Goal: Task Accomplishment & Management: Manage account settings

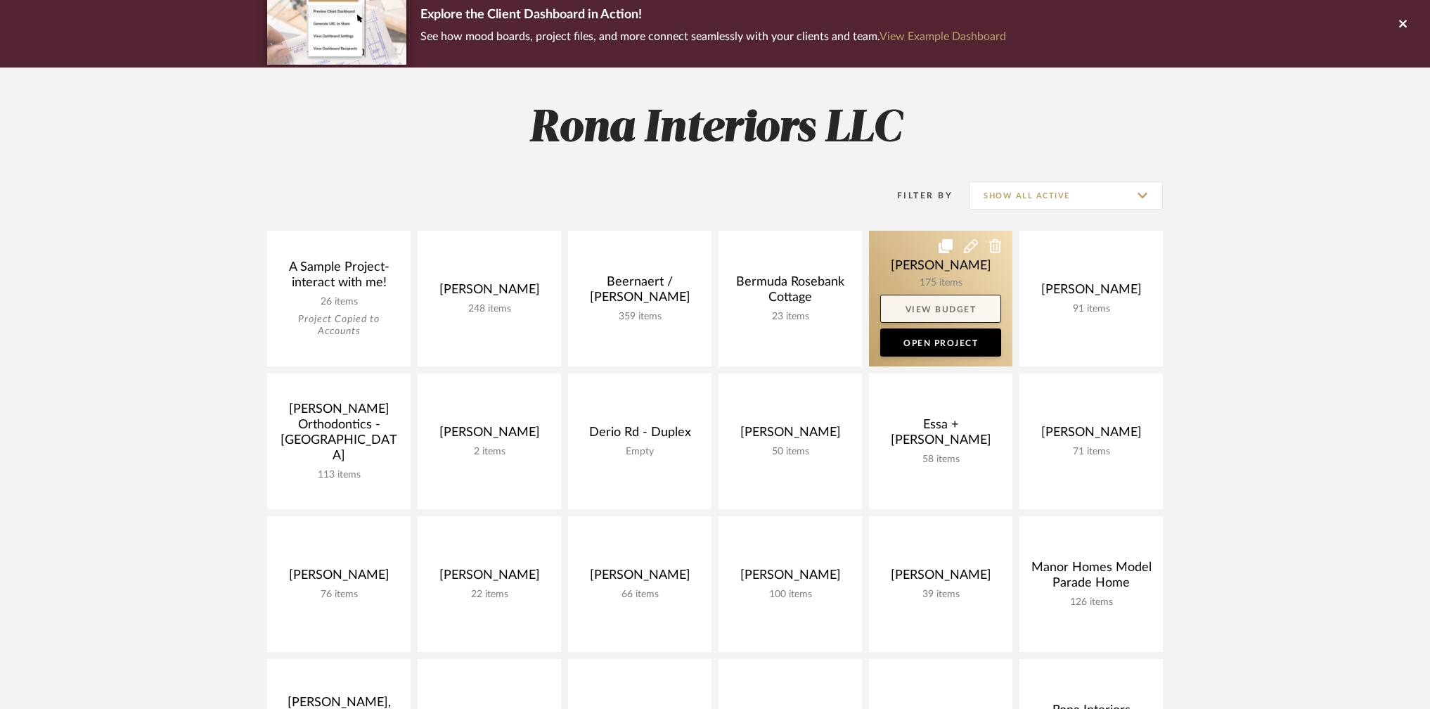
scroll to position [635, 0]
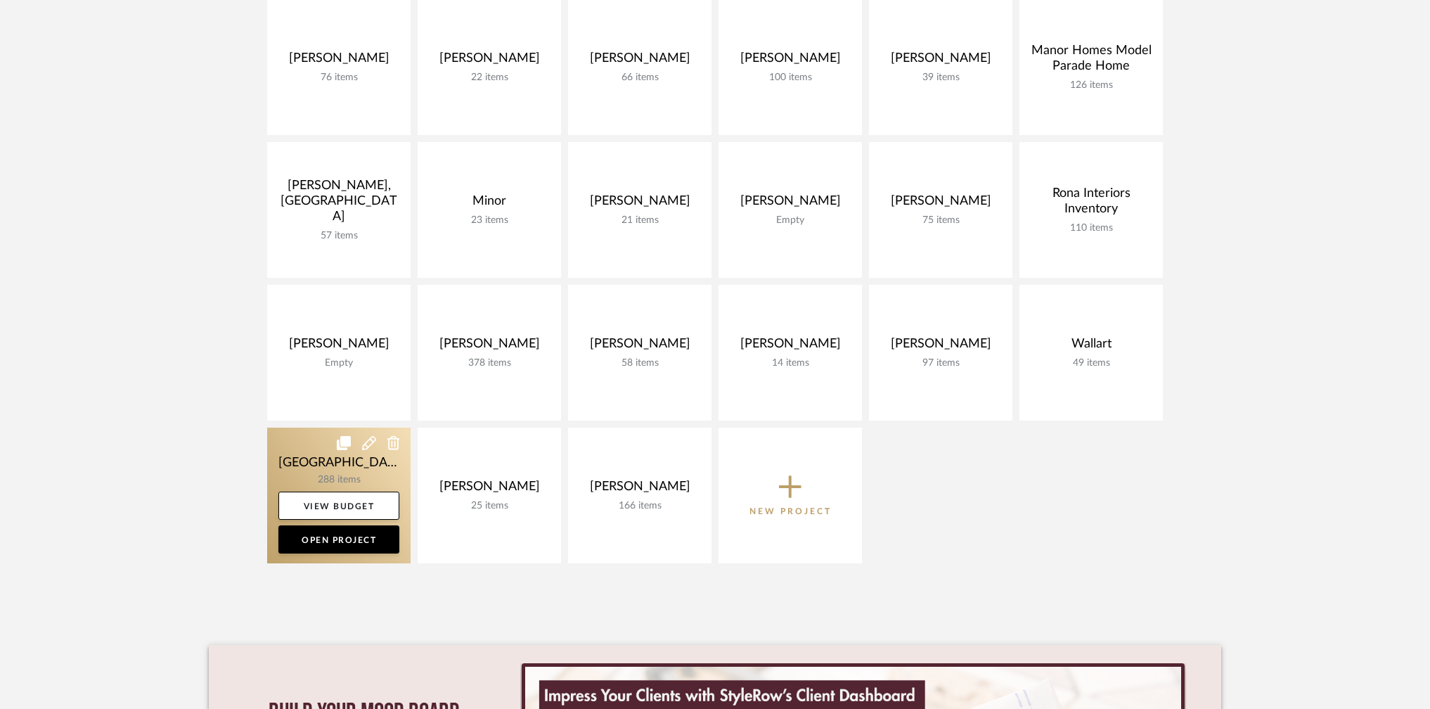
click at [335, 463] on link at bounding box center [338, 496] width 143 height 136
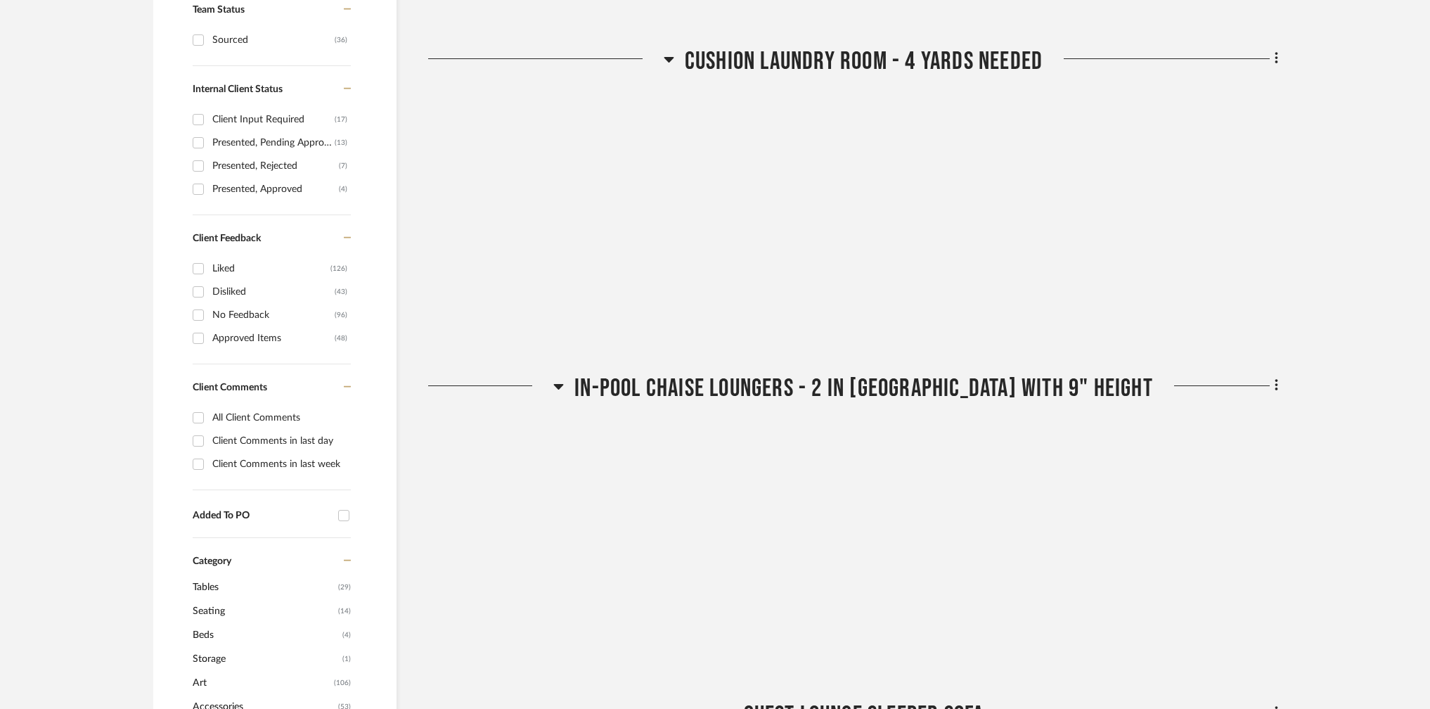
scroll to position [252, 0]
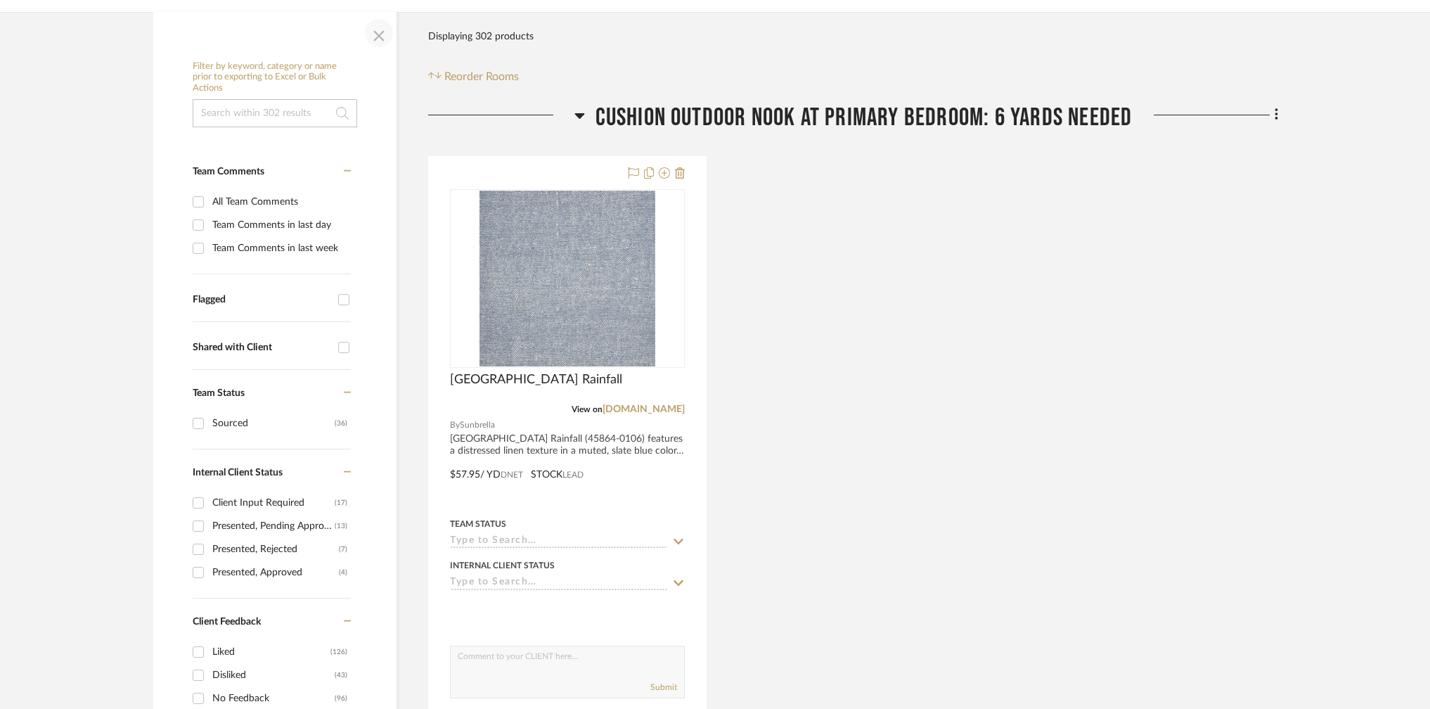
click at [375, 33] on span "button" at bounding box center [379, 33] width 34 height 34
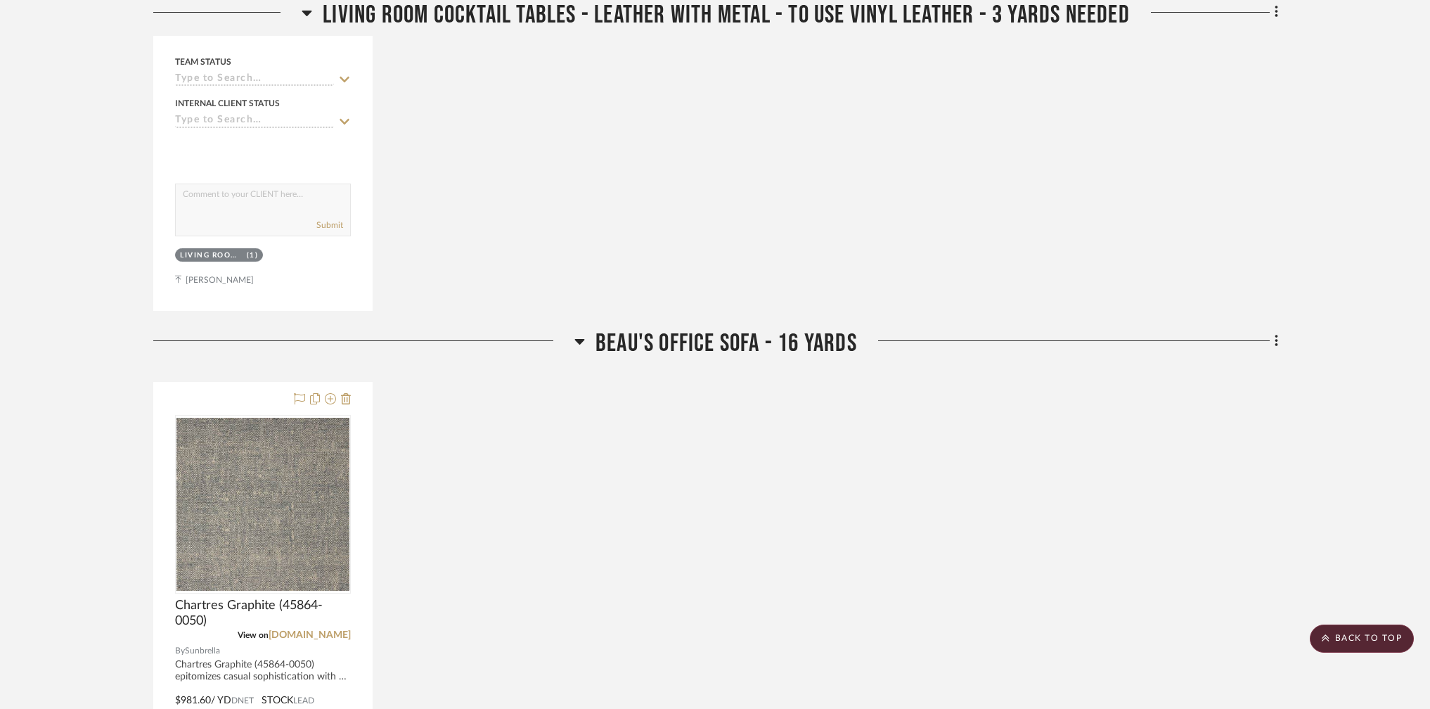
scroll to position [6925, 0]
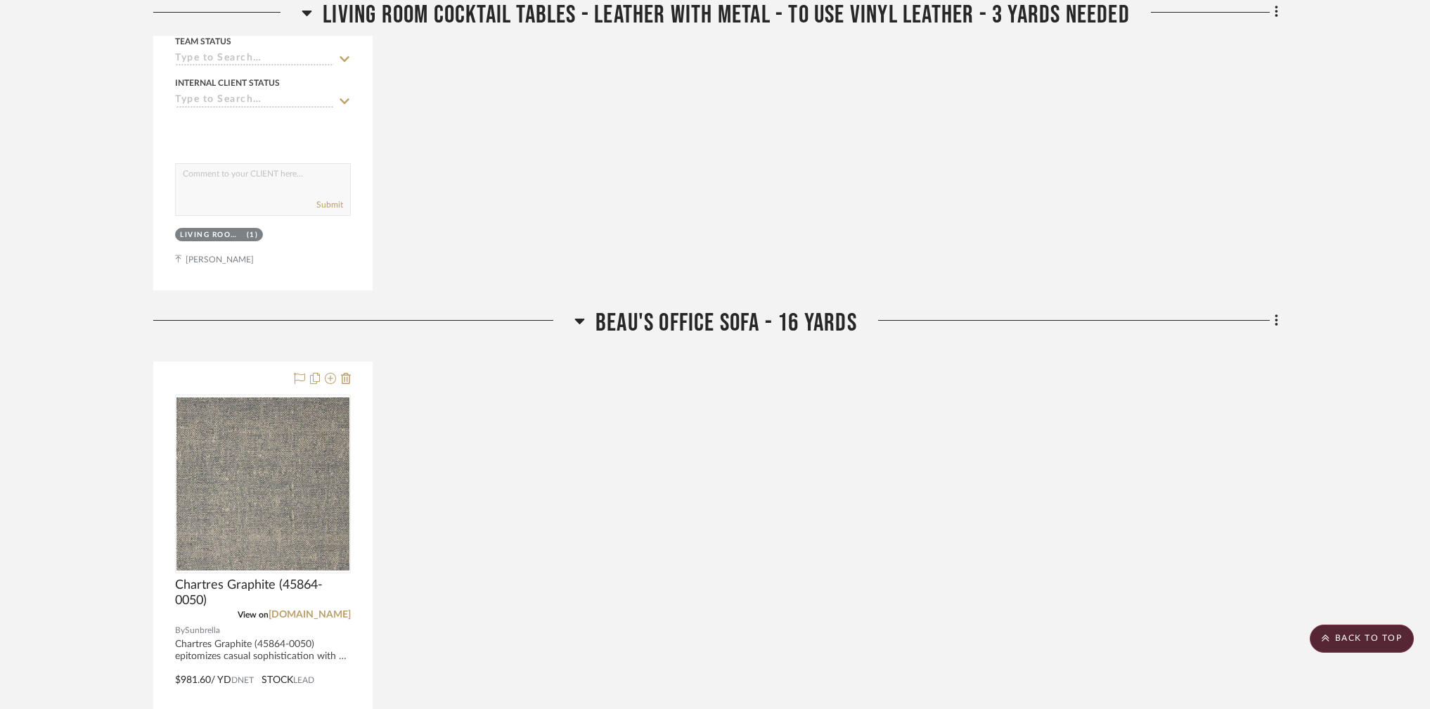
click at [579, 319] on icon at bounding box center [580, 322] width 10 height 6
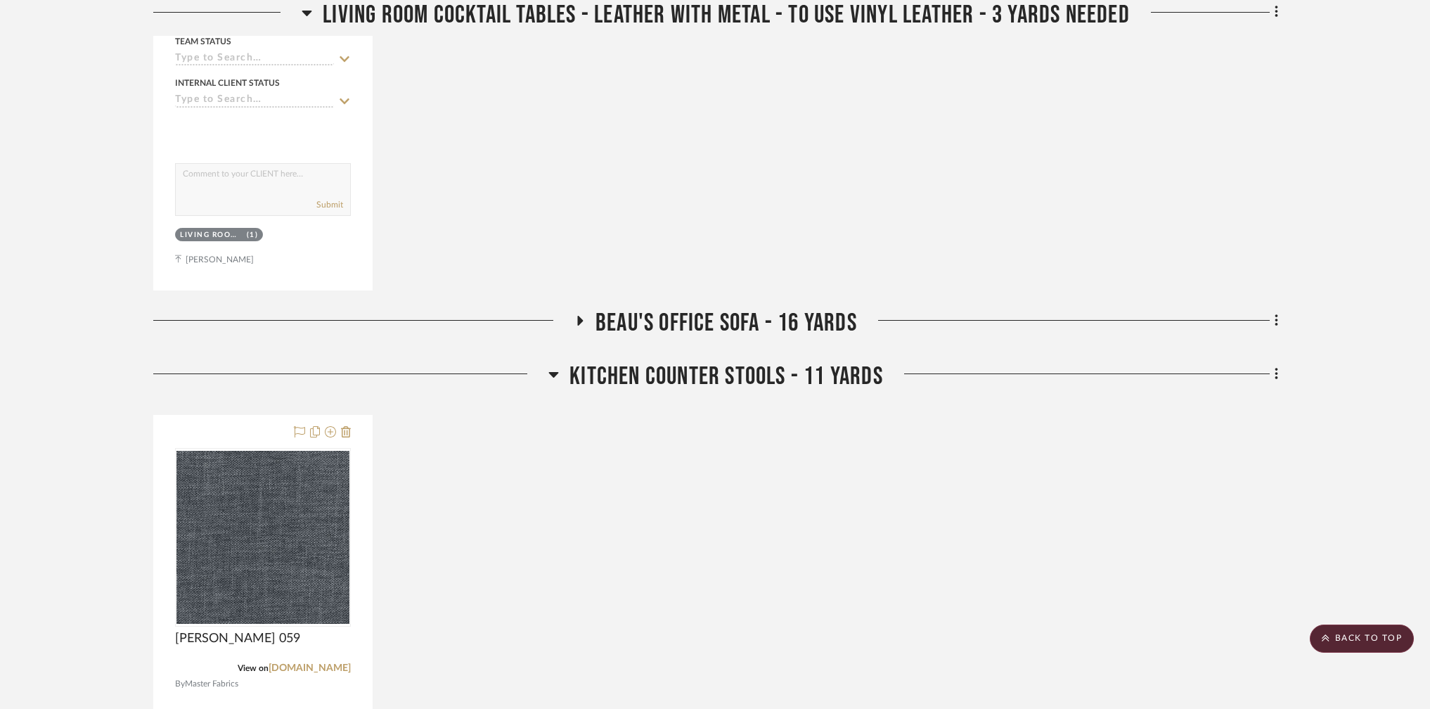
click at [552, 374] on icon at bounding box center [553, 374] width 11 height 17
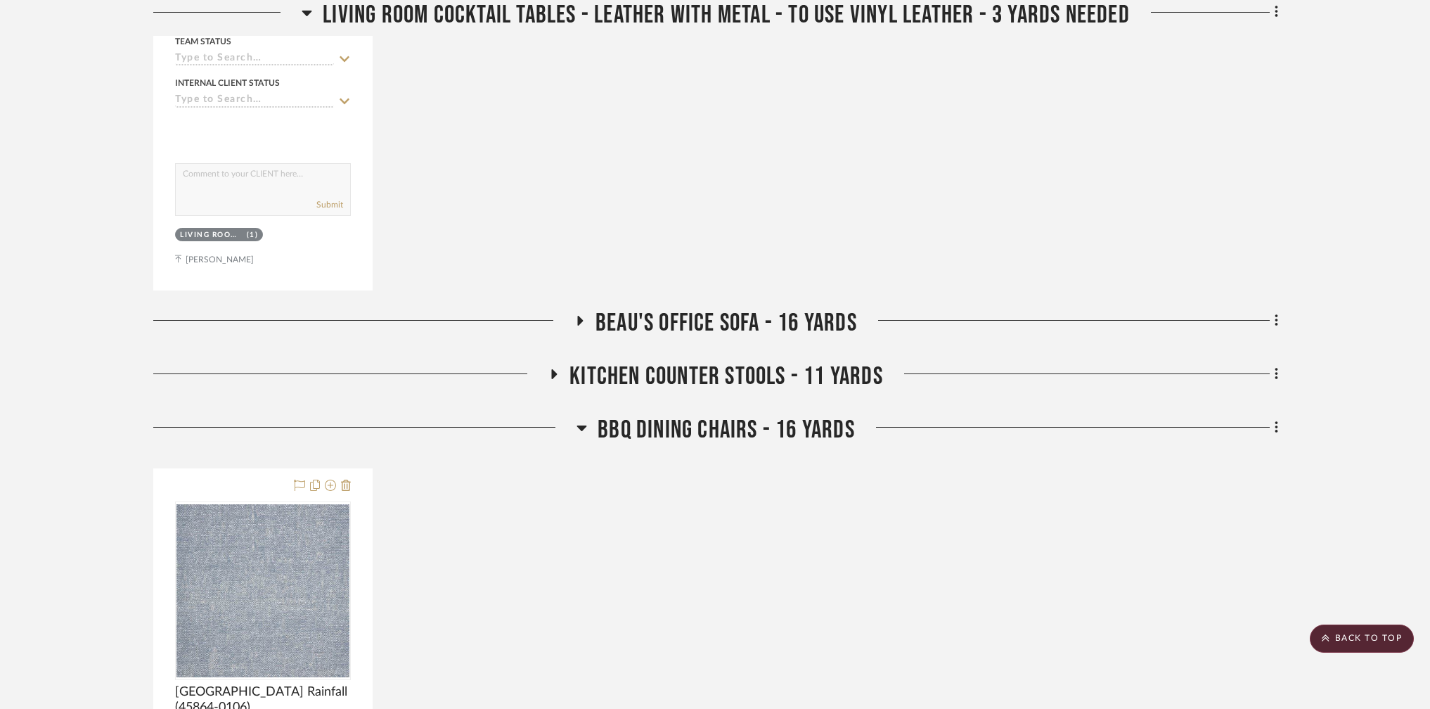
click at [585, 422] on icon at bounding box center [582, 427] width 11 height 17
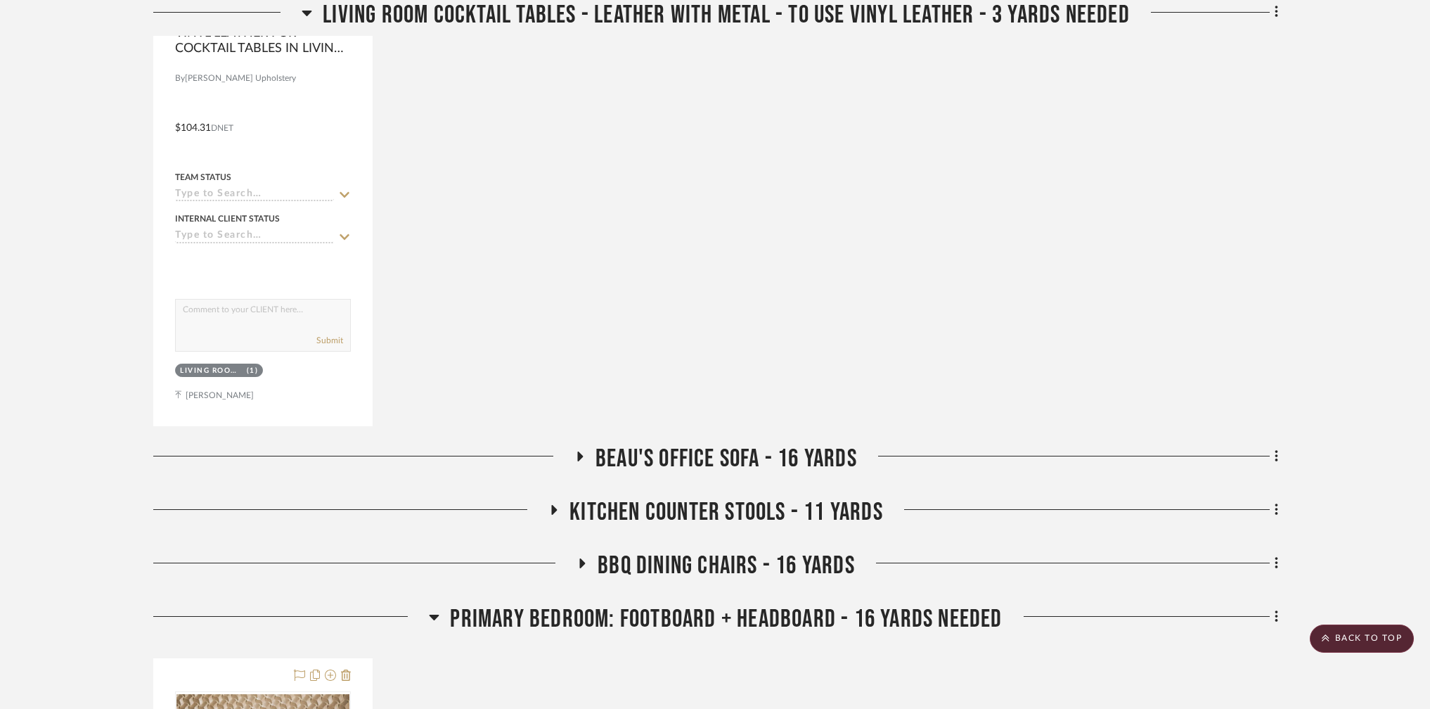
scroll to position [7224, 0]
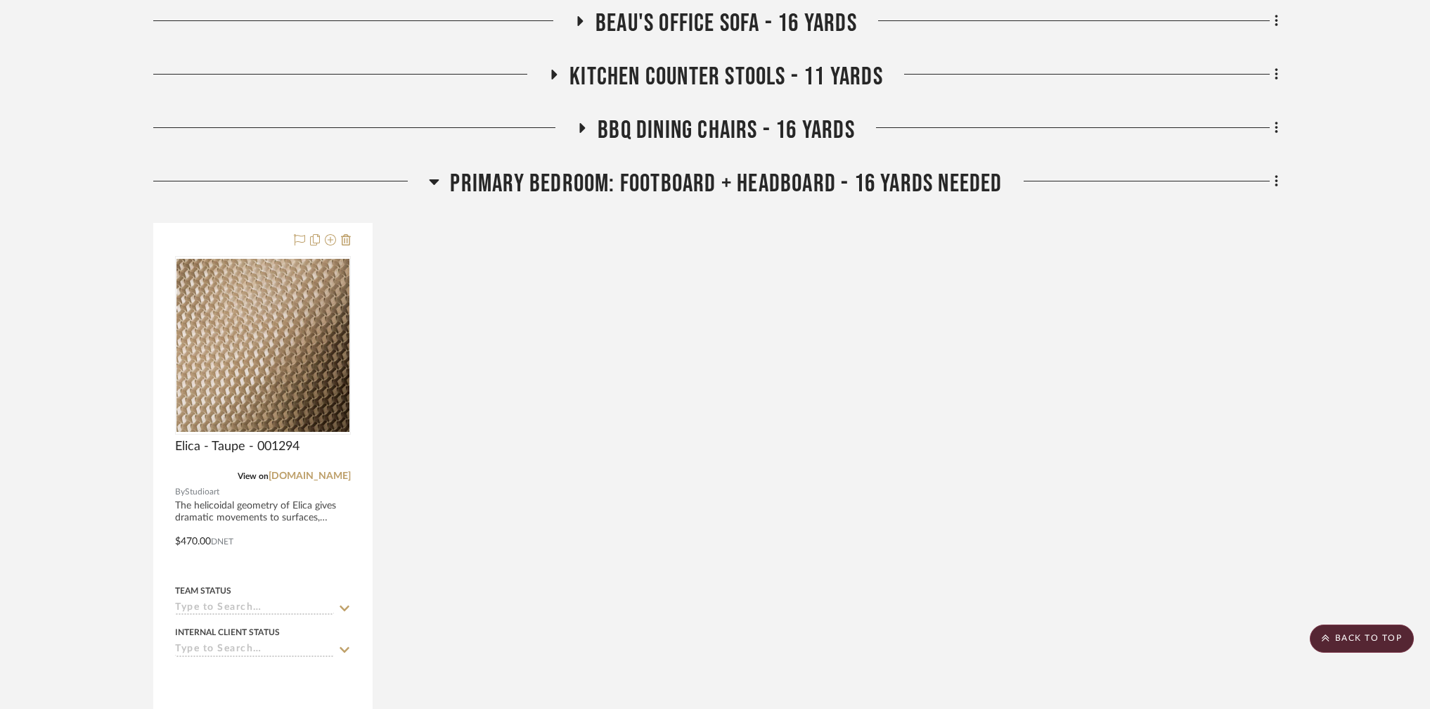
click at [643, 134] on span "BBQ dining chairs - 16 yards" at bounding box center [726, 130] width 257 height 30
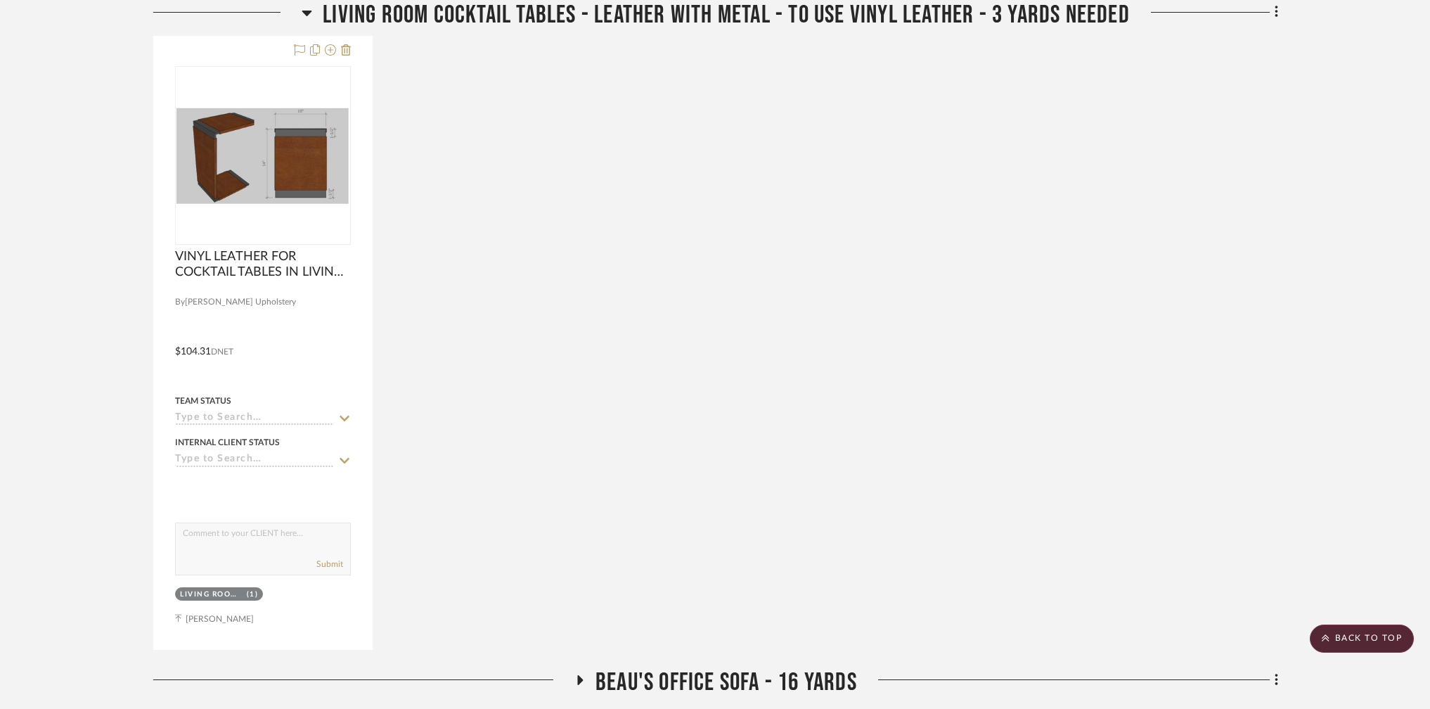
scroll to position [6422, 0]
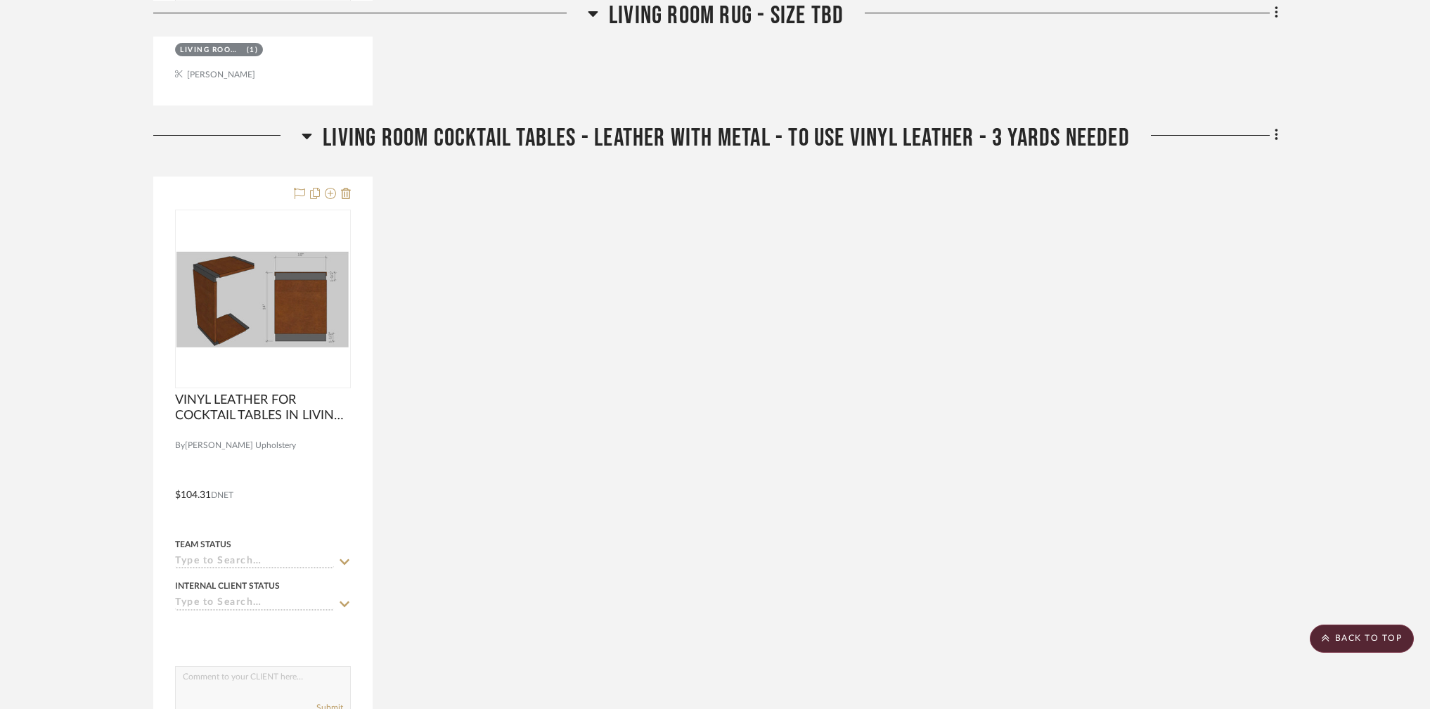
click at [625, 129] on span "LIVING ROOM COCKTAIL TABLES - LEATHER WITH METAL - TO USE VINYL LEATHER - 3 YAR…" at bounding box center [726, 138] width 807 height 30
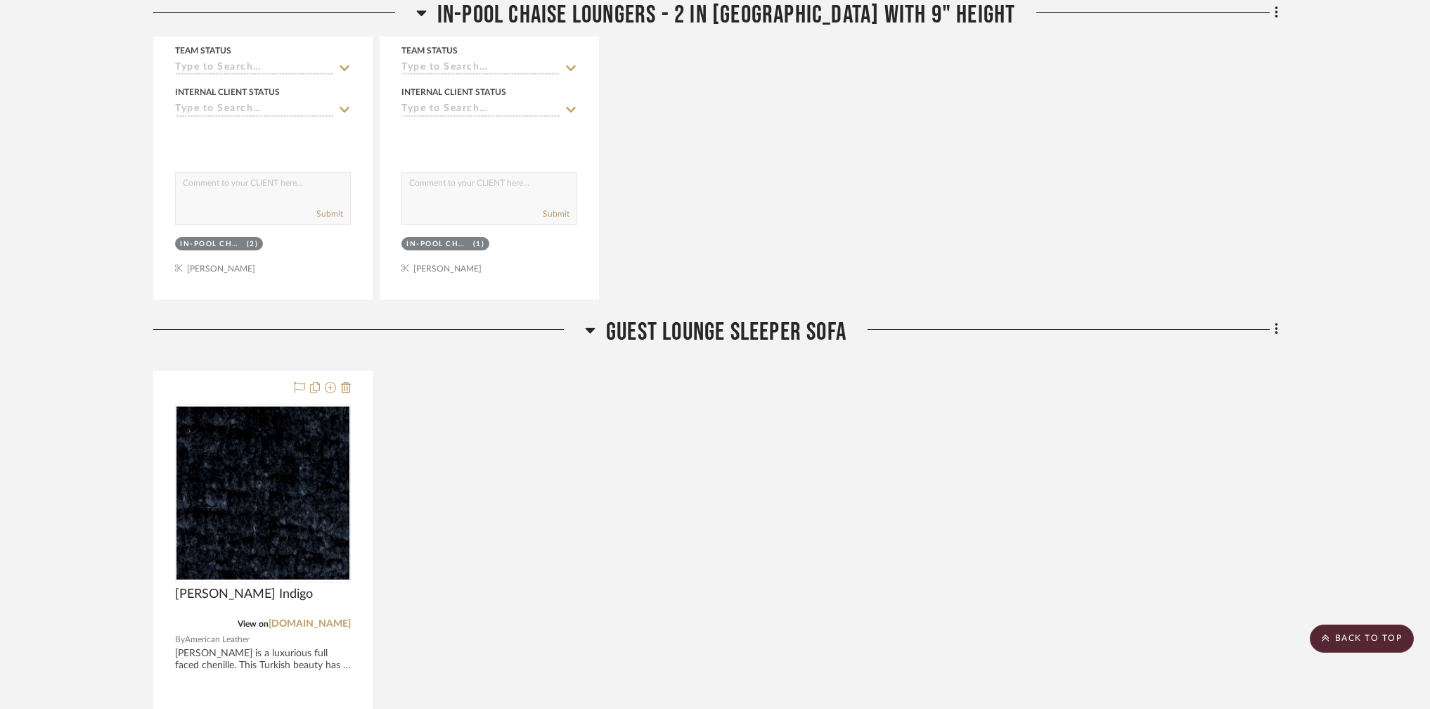
scroll to position [2149, 0]
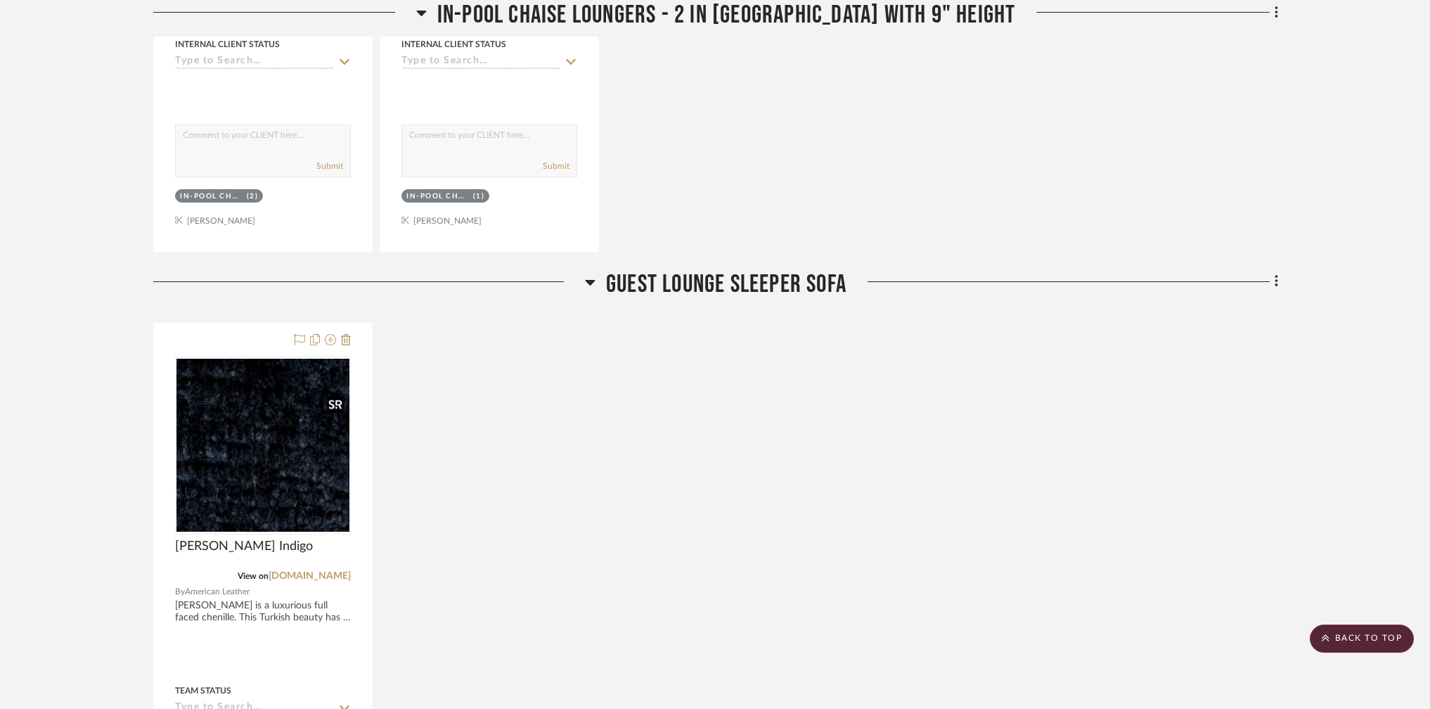
click at [334, 402] on div at bounding box center [335, 404] width 17 height 18
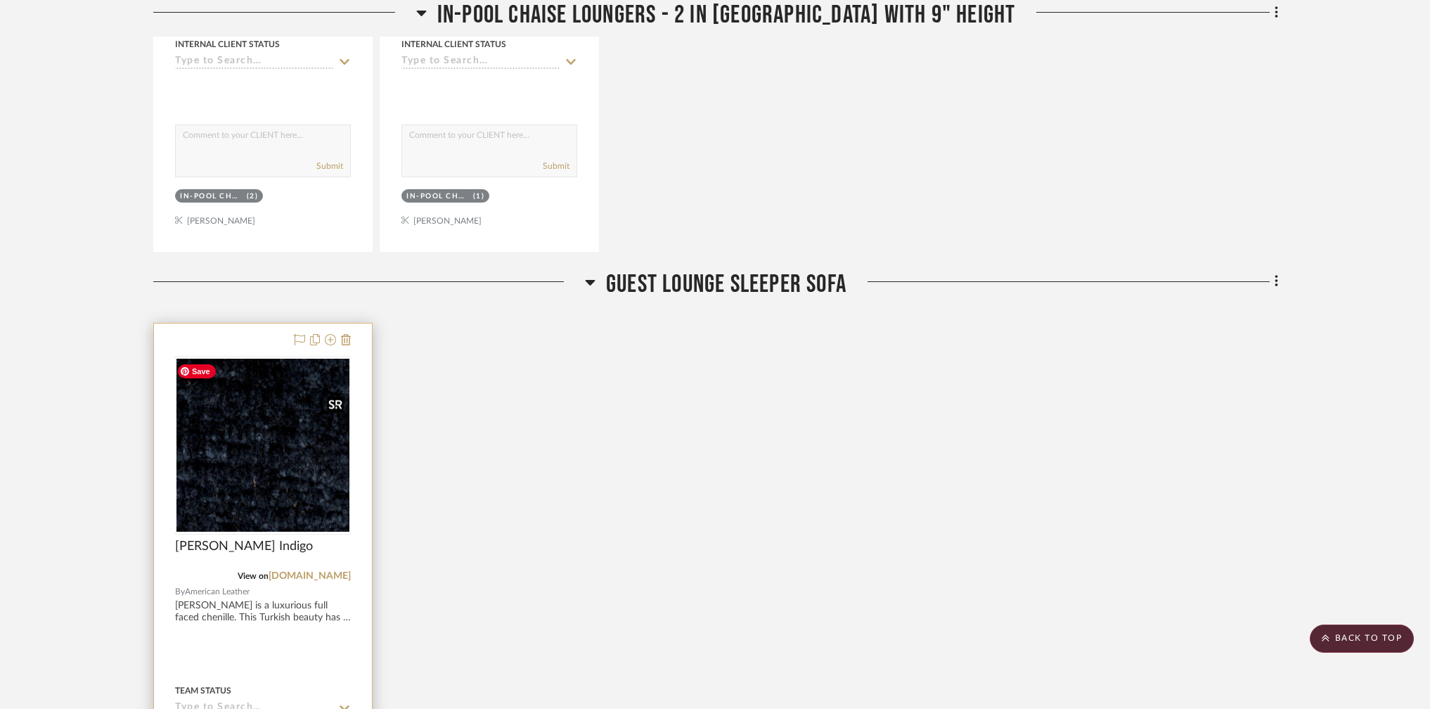
click at [304, 451] on img "0" at bounding box center [262, 445] width 173 height 173
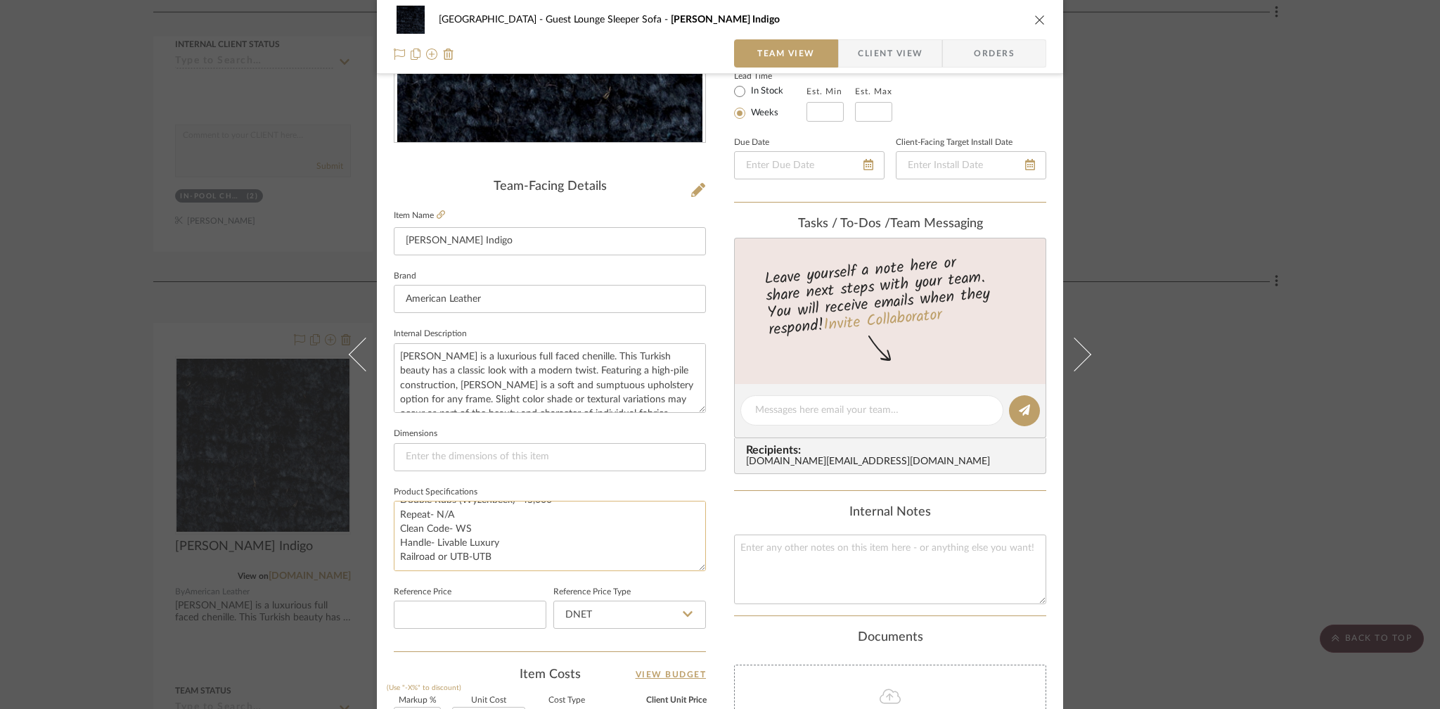
scroll to position [261, 0]
click at [173, 311] on div "Watlington Guest Lounge Sleeper Sofa Clary Indigo Team View Client View Orders …" at bounding box center [720, 354] width 1440 height 709
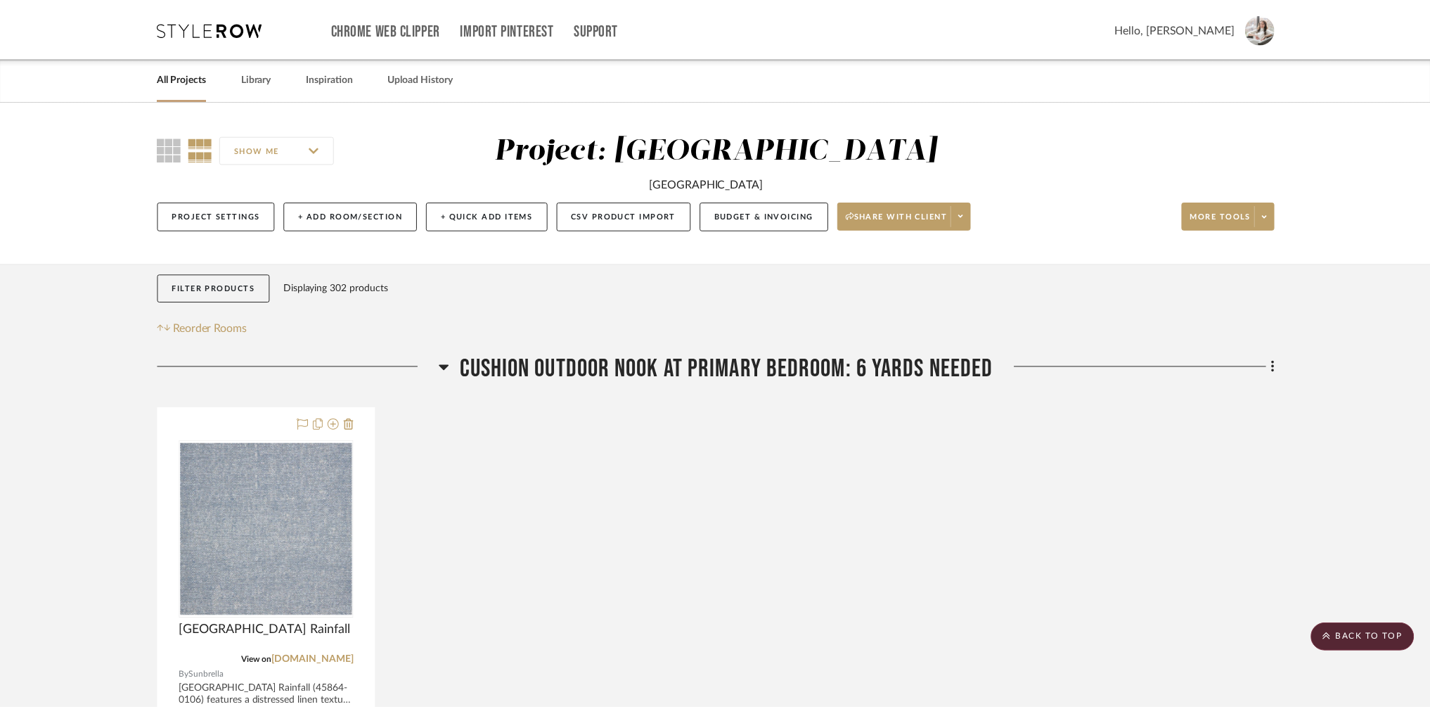
scroll to position [2149, 0]
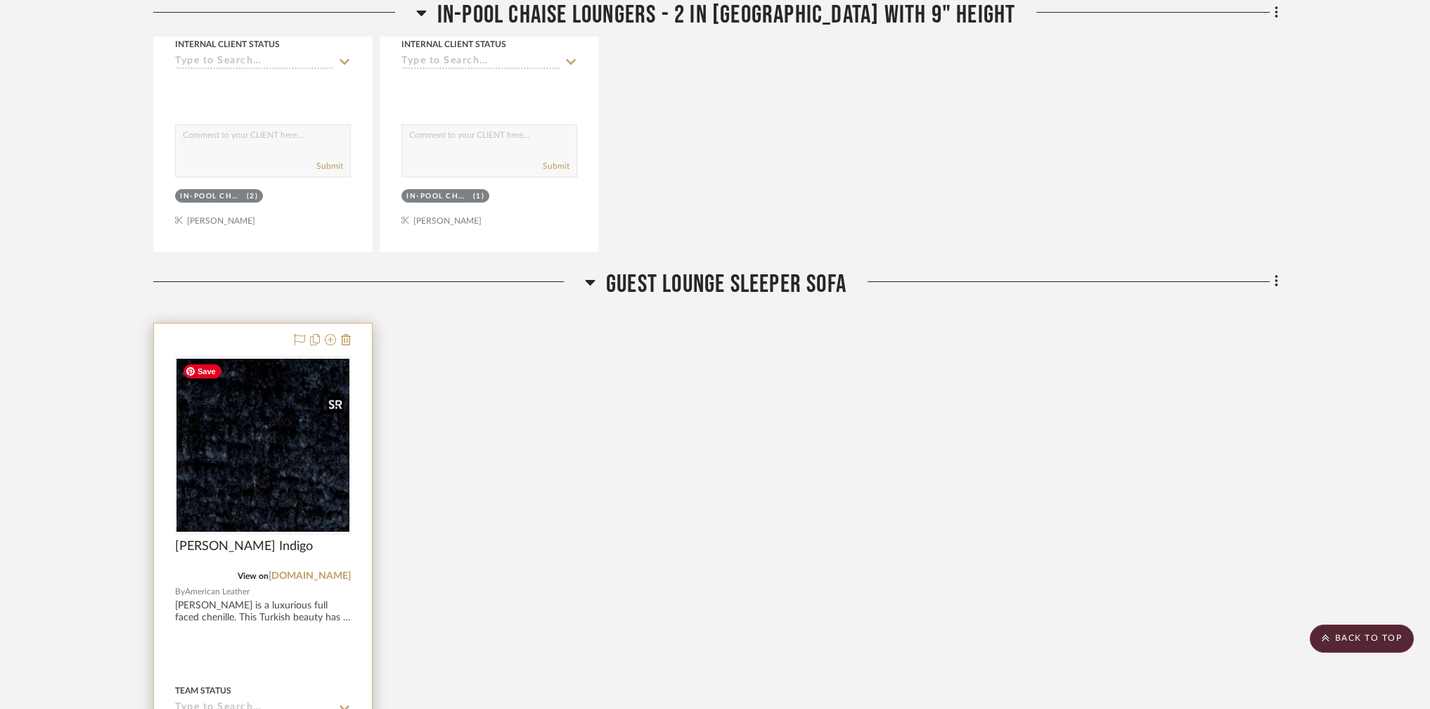
click at [324, 456] on img "0" at bounding box center [262, 445] width 173 height 173
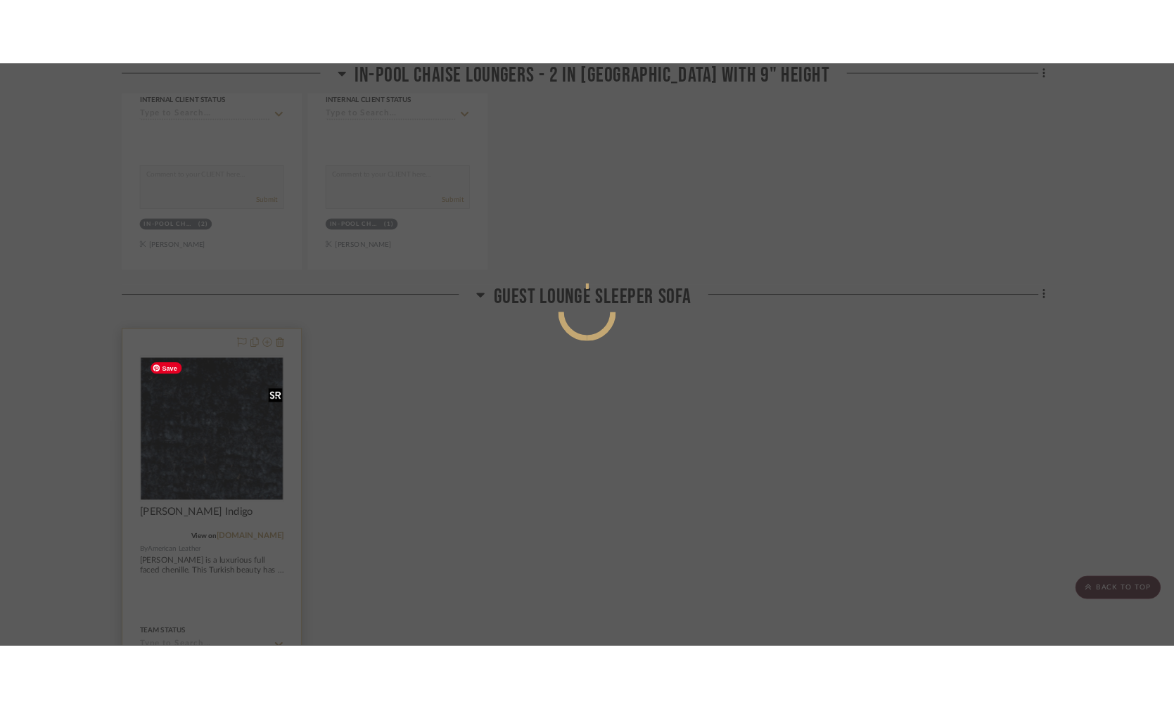
scroll to position [0, 0]
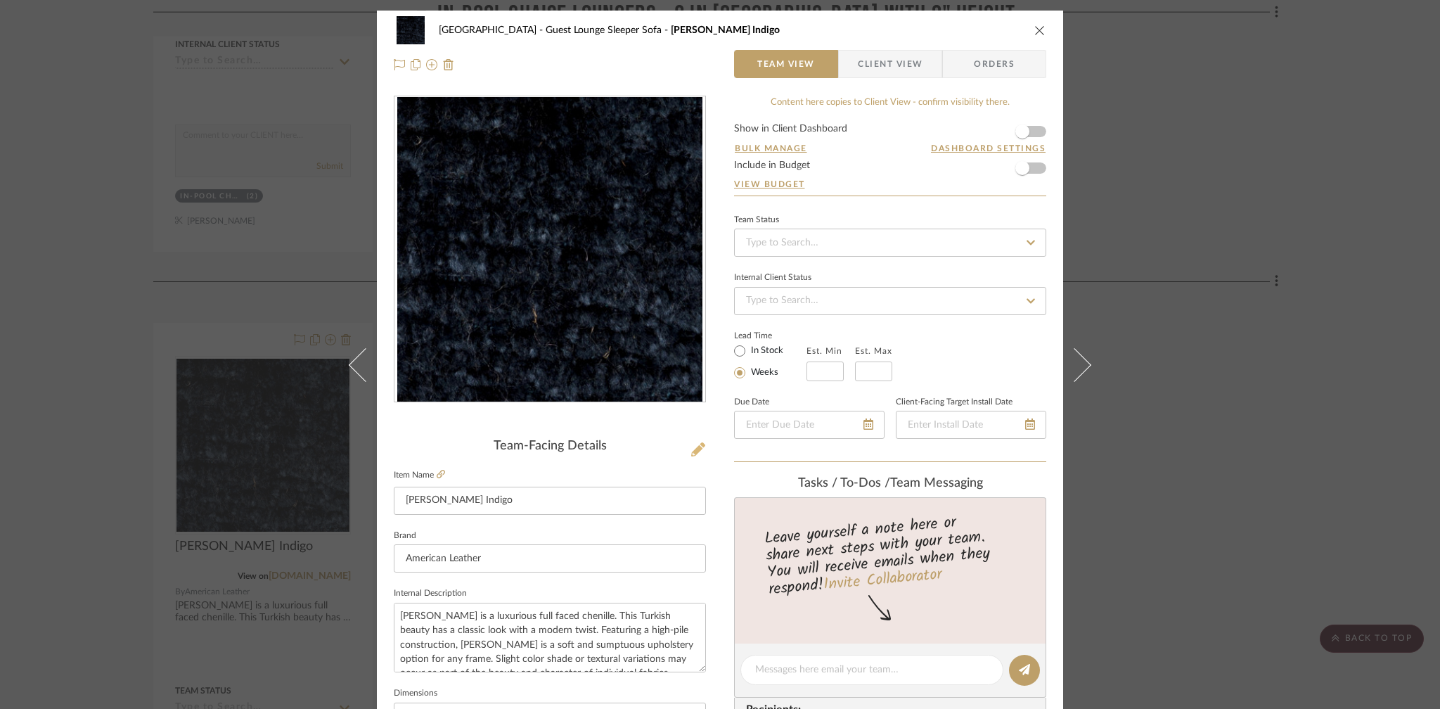
click at [695, 447] on icon at bounding box center [698, 449] width 14 height 14
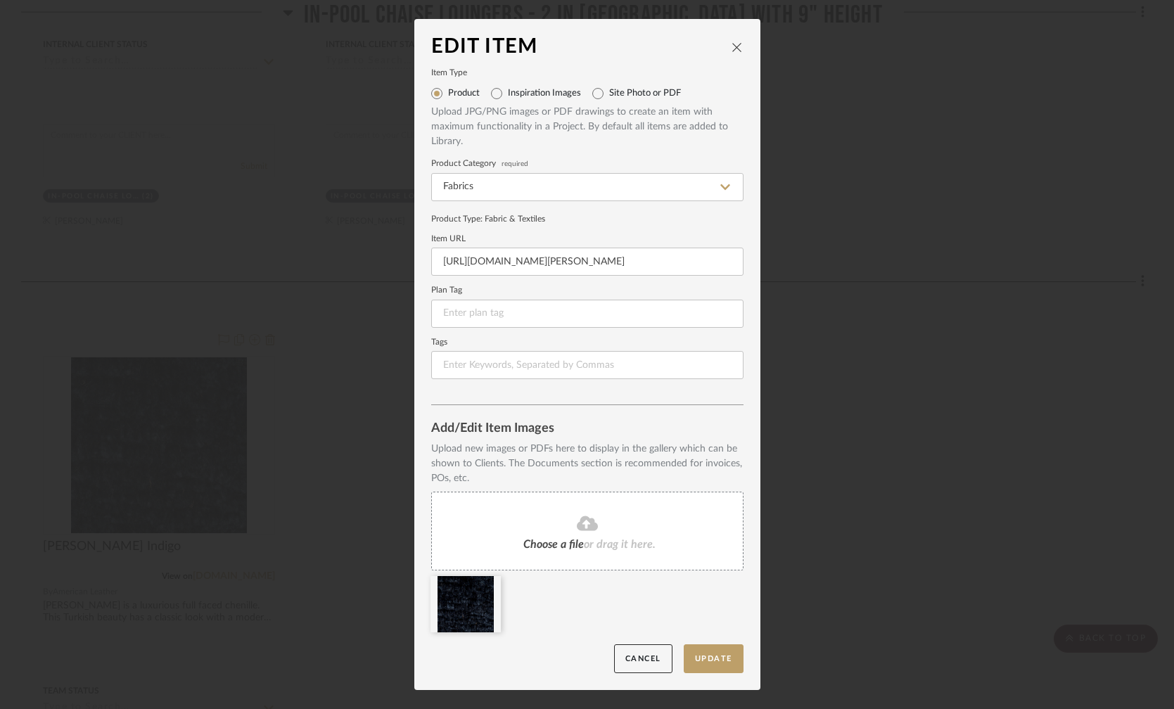
click at [249, 210] on div "Edit Item Item Type Product Inspiration Images Site Photo or PDF Upload JPG/PNG…" at bounding box center [587, 354] width 1174 height 709
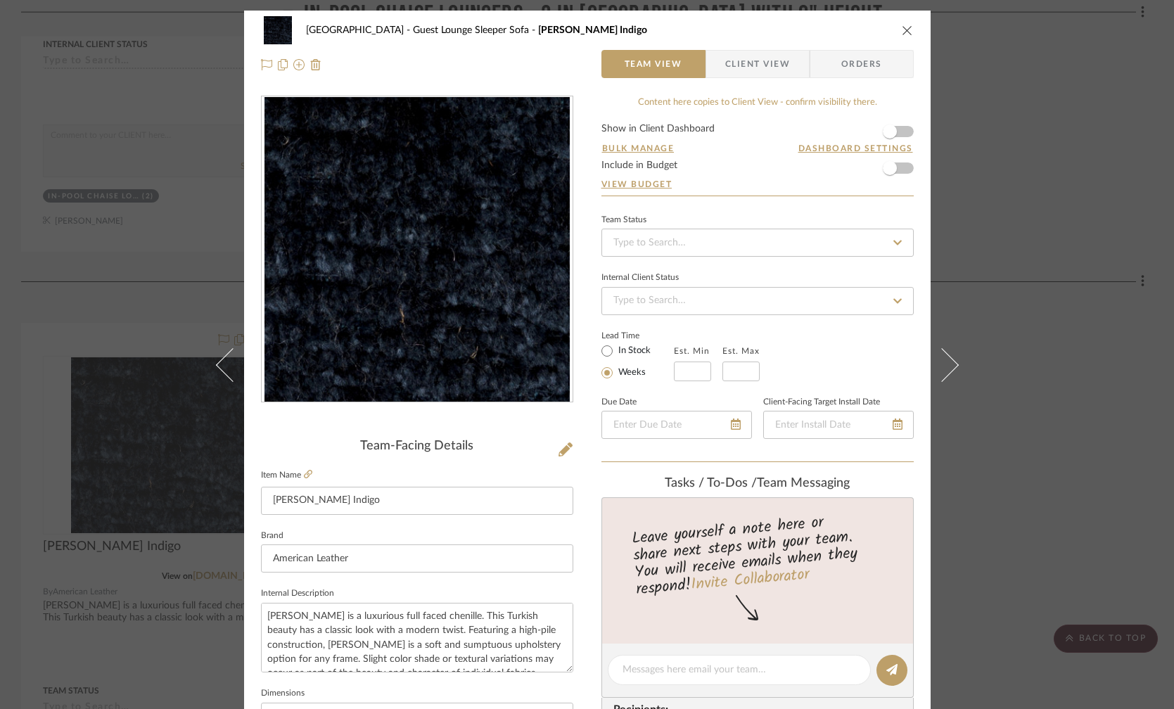
click at [901, 25] on icon "close" at bounding box center [906, 30] width 11 height 11
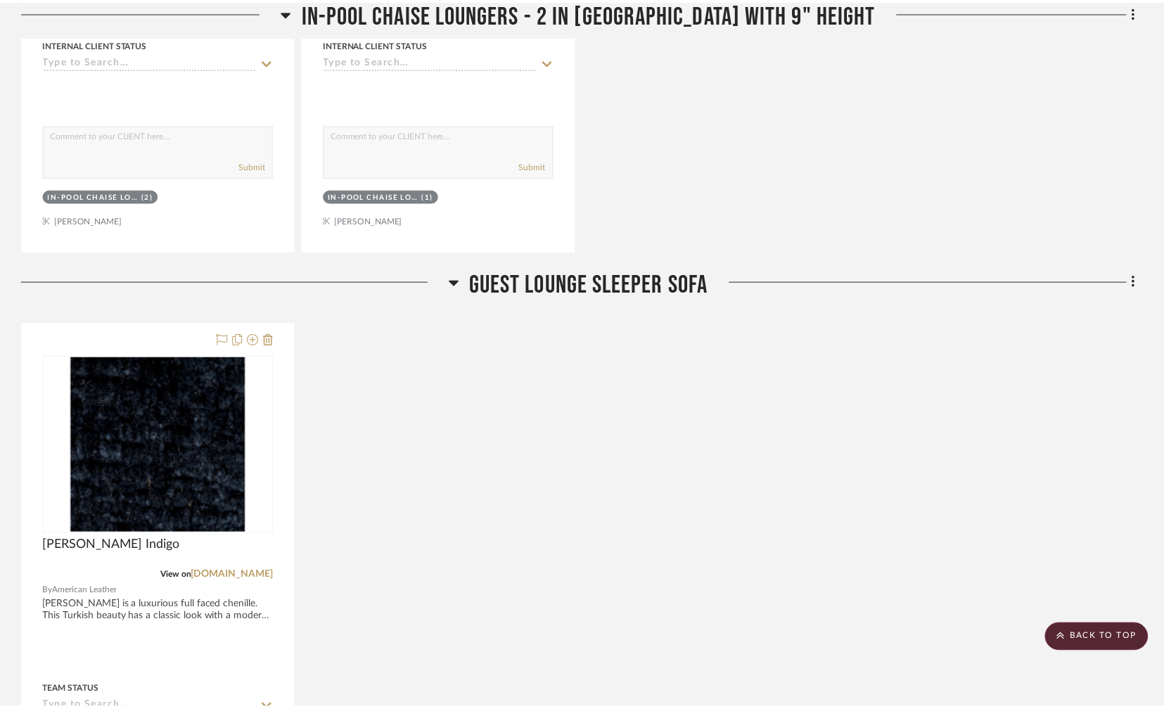
scroll to position [2149, 0]
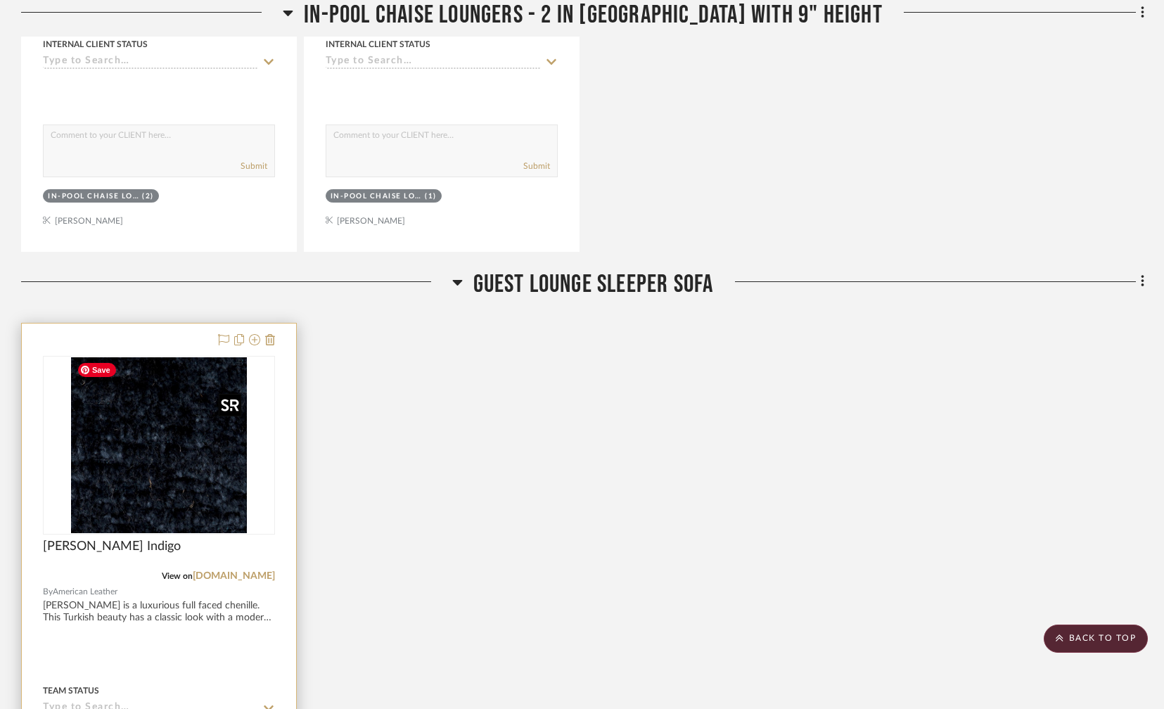
click at [169, 484] on img "0" at bounding box center [159, 445] width 176 height 176
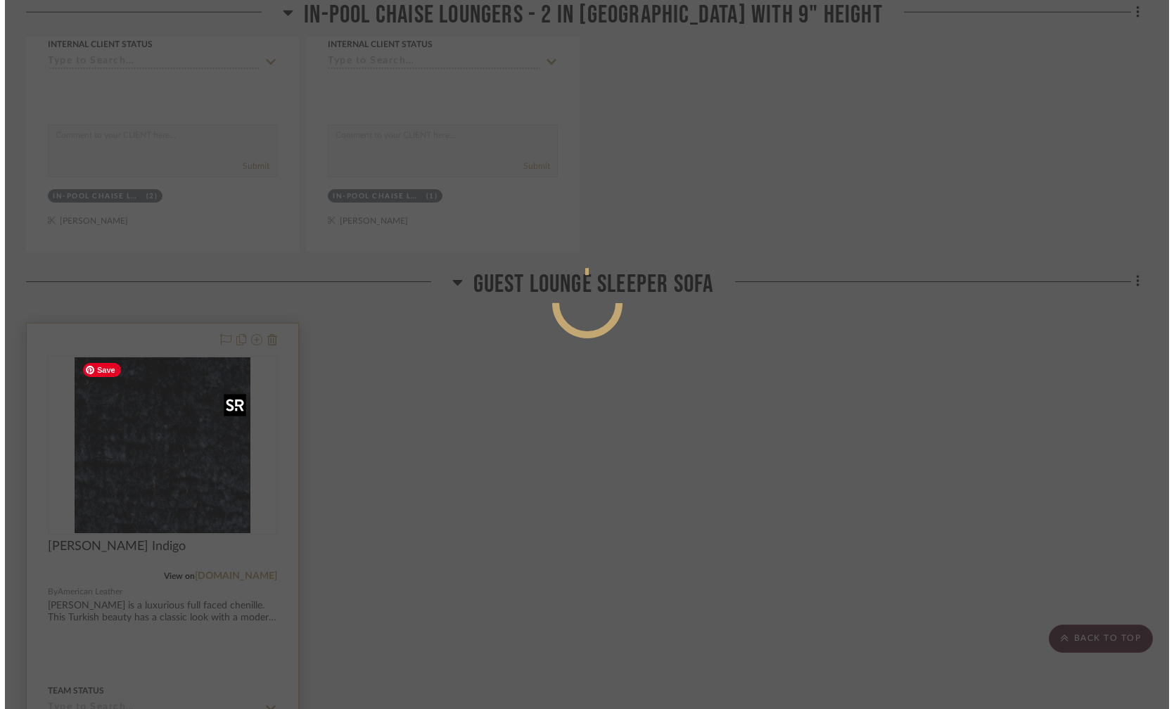
scroll to position [0, 0]
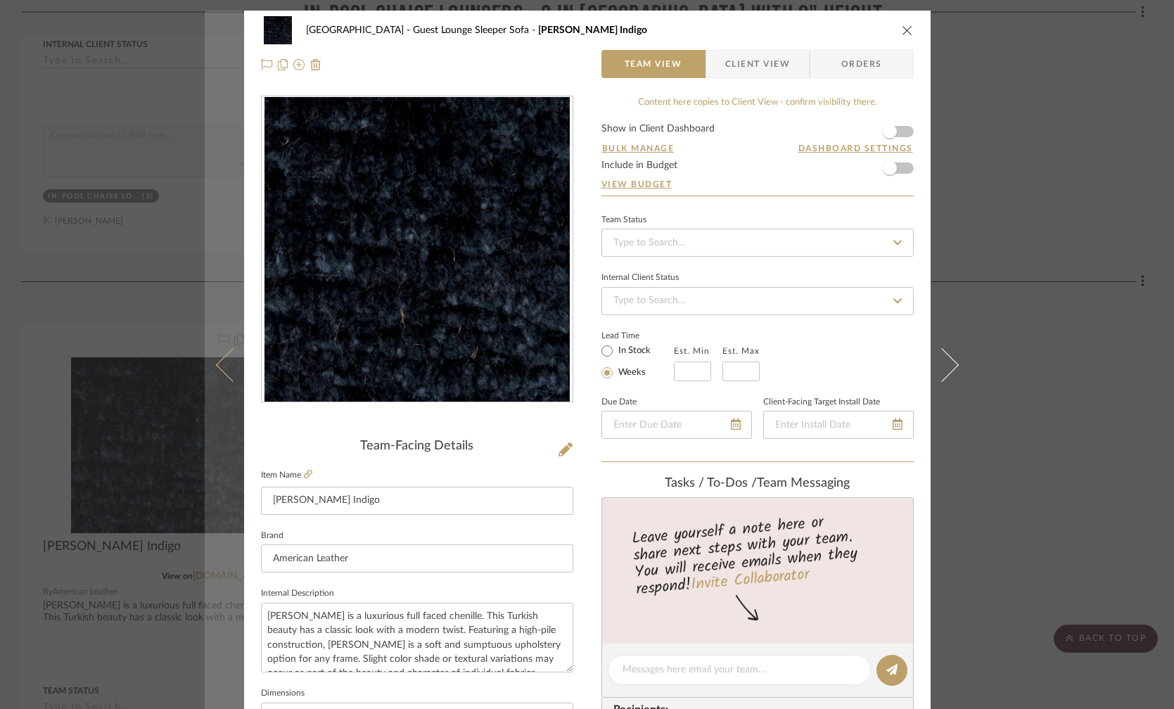
click at [214, 219] on button at bounding box center [224, 365] width 39 height 709
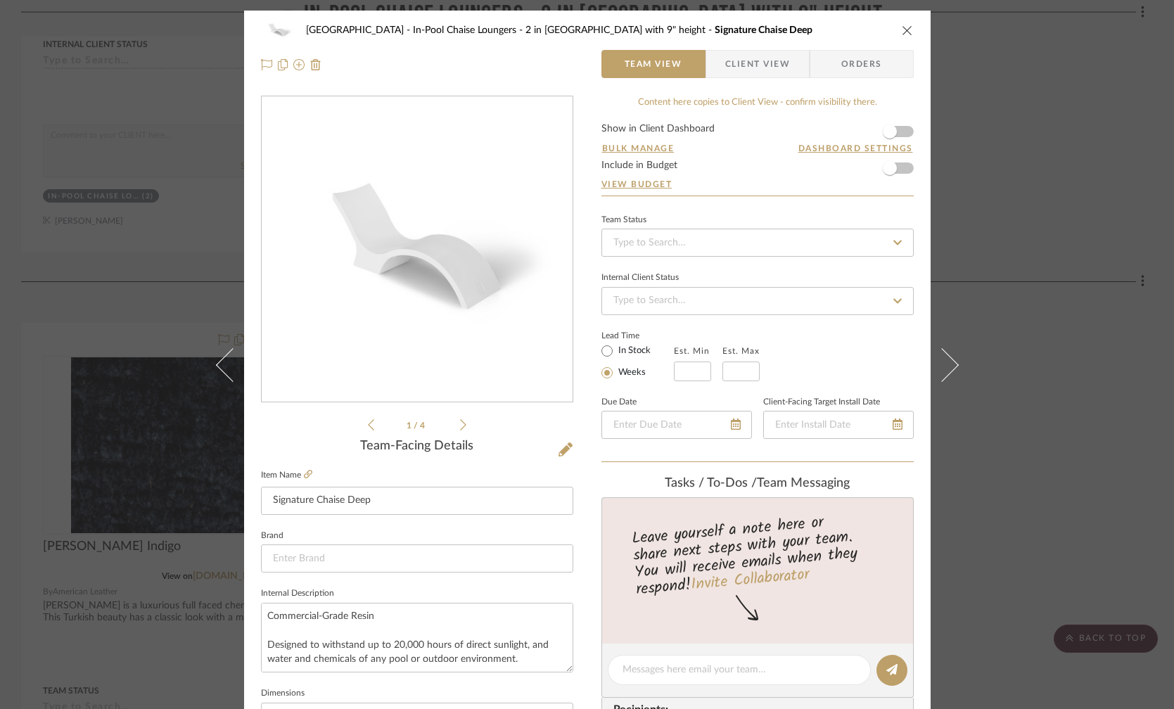
click at [141, 254] on div "Watlington In-Pool Chaise Loungers - 2 in Sandstone with 9" height Signature Ch…" at bounding box center [587, 354] width 1174 height 709
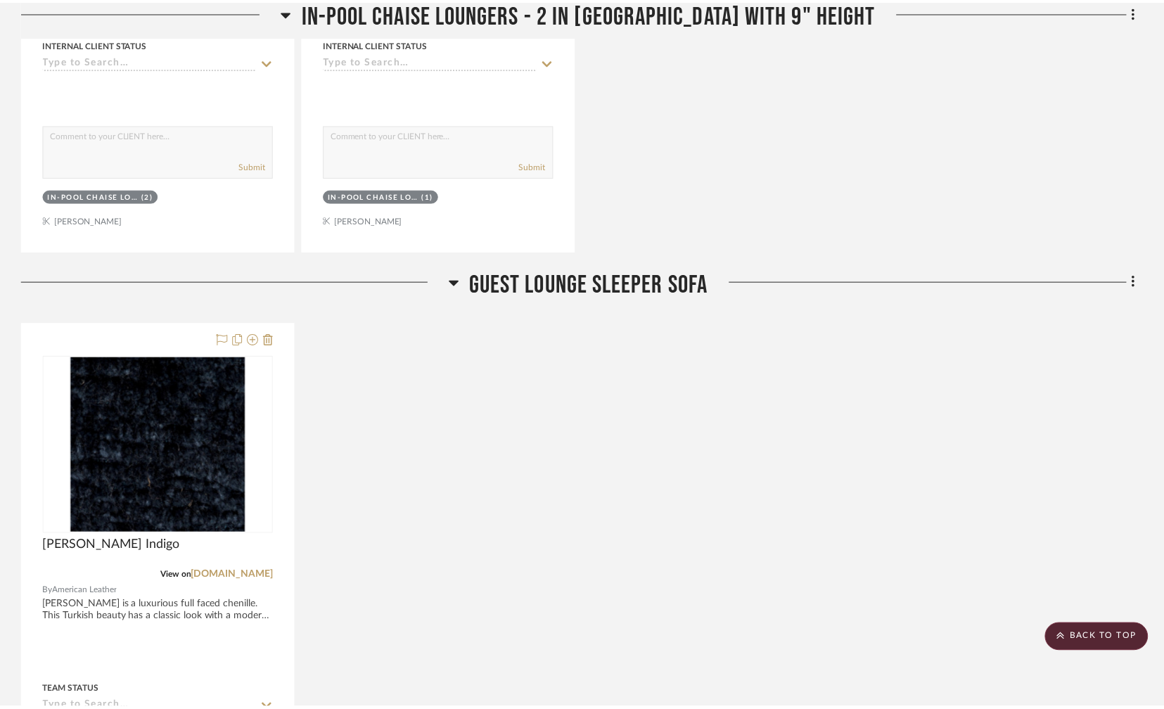
scroll to position [2149, 0]
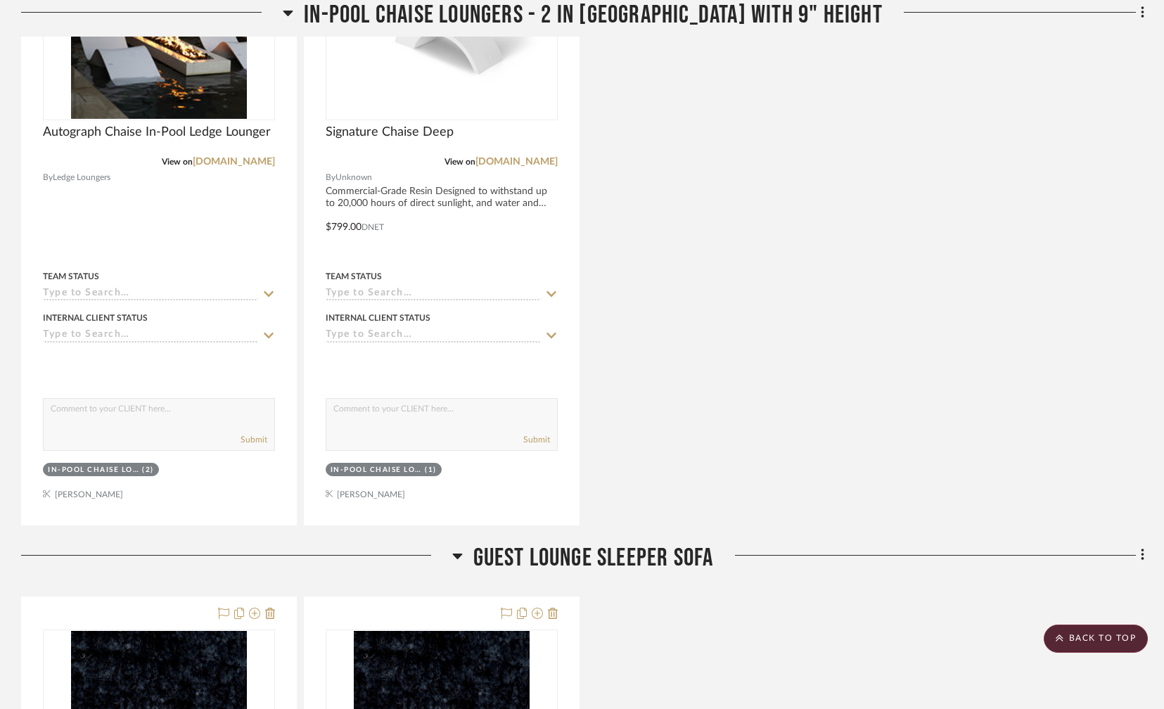
scroll to position [2152, 0]
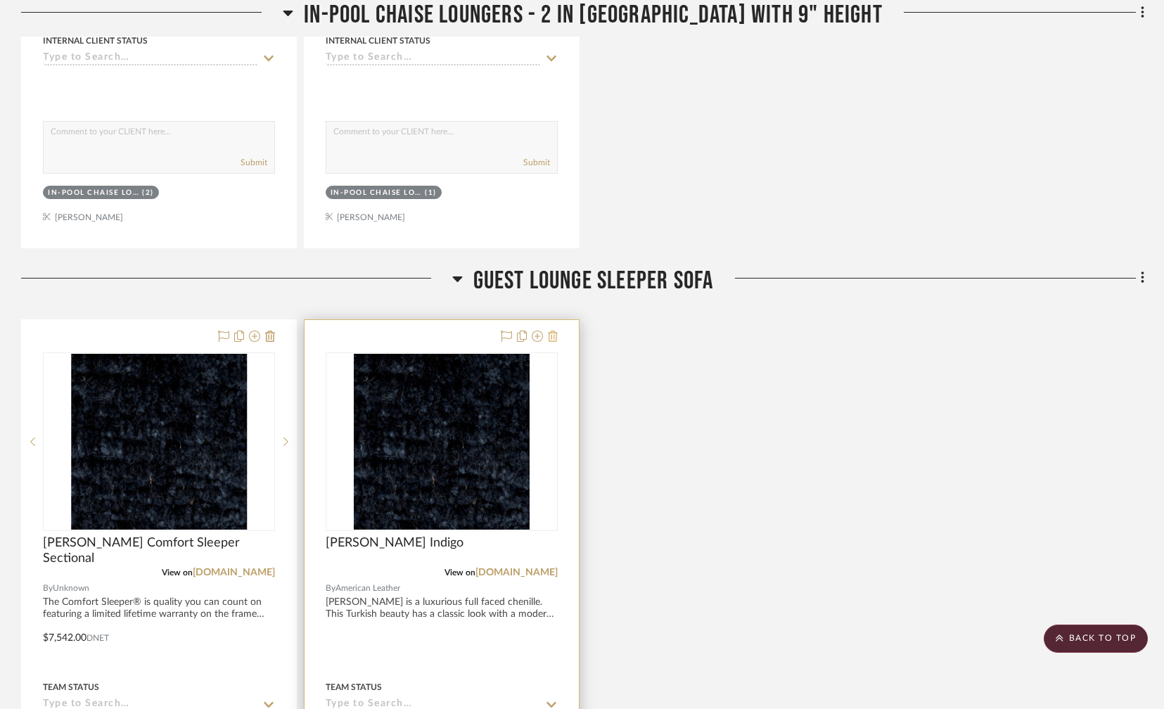
click at [556, 335] on icon at bounding box center [553, 335] width 10 height 11
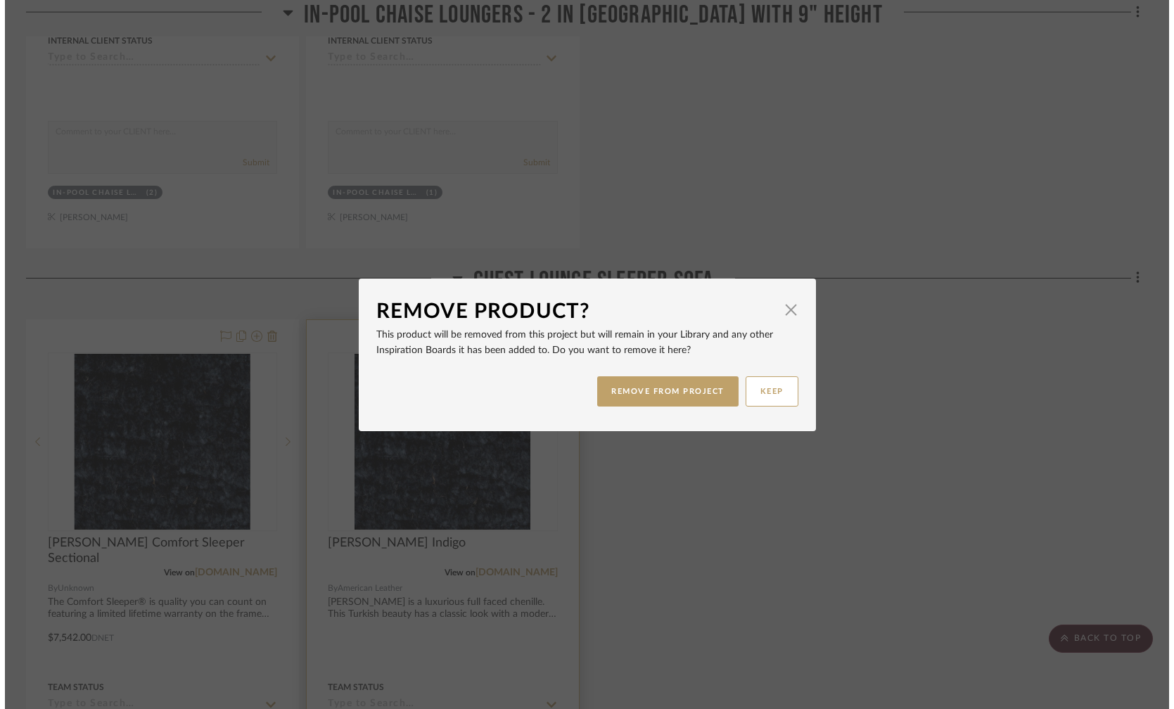
scroll to position [0, 0]
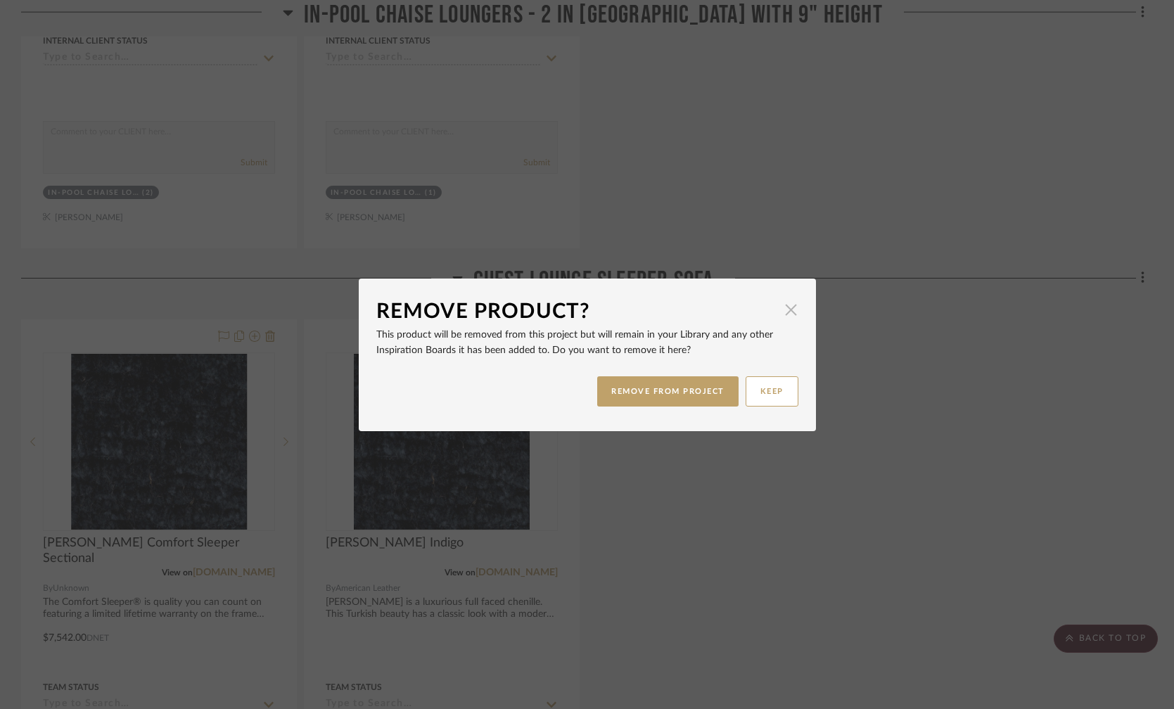
click at [782, 319] on span "button" at bounding box center [791, 310] width 28 height 28
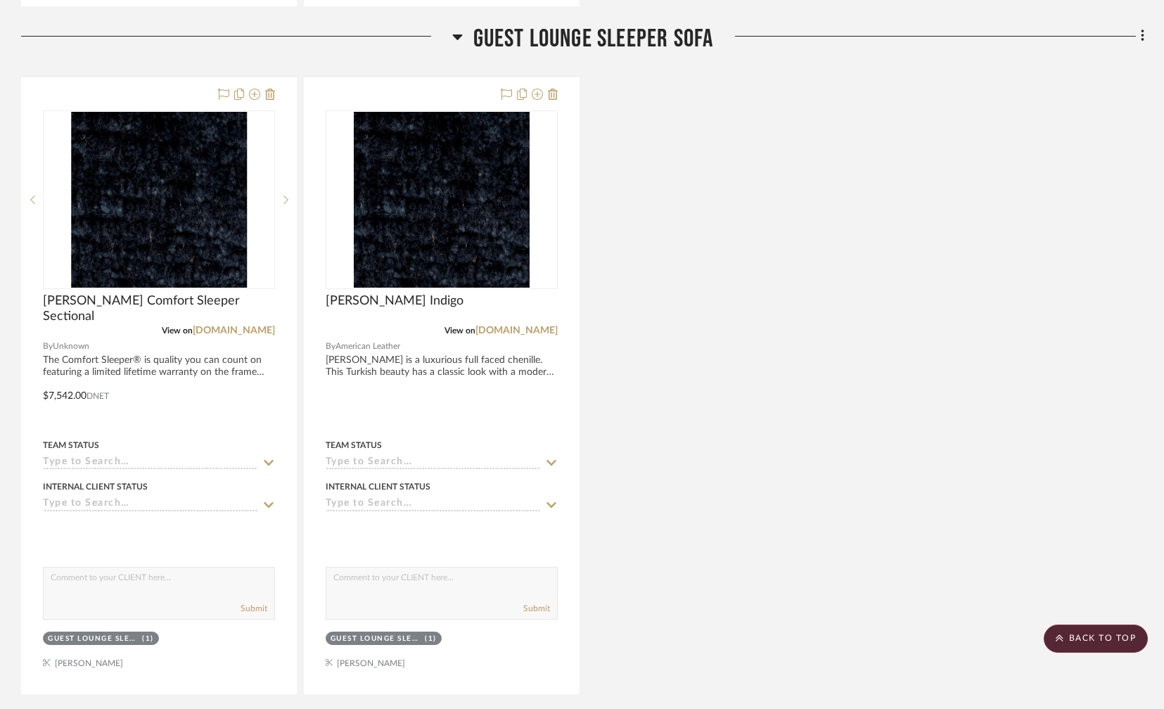
scroll to position [2396, 0]
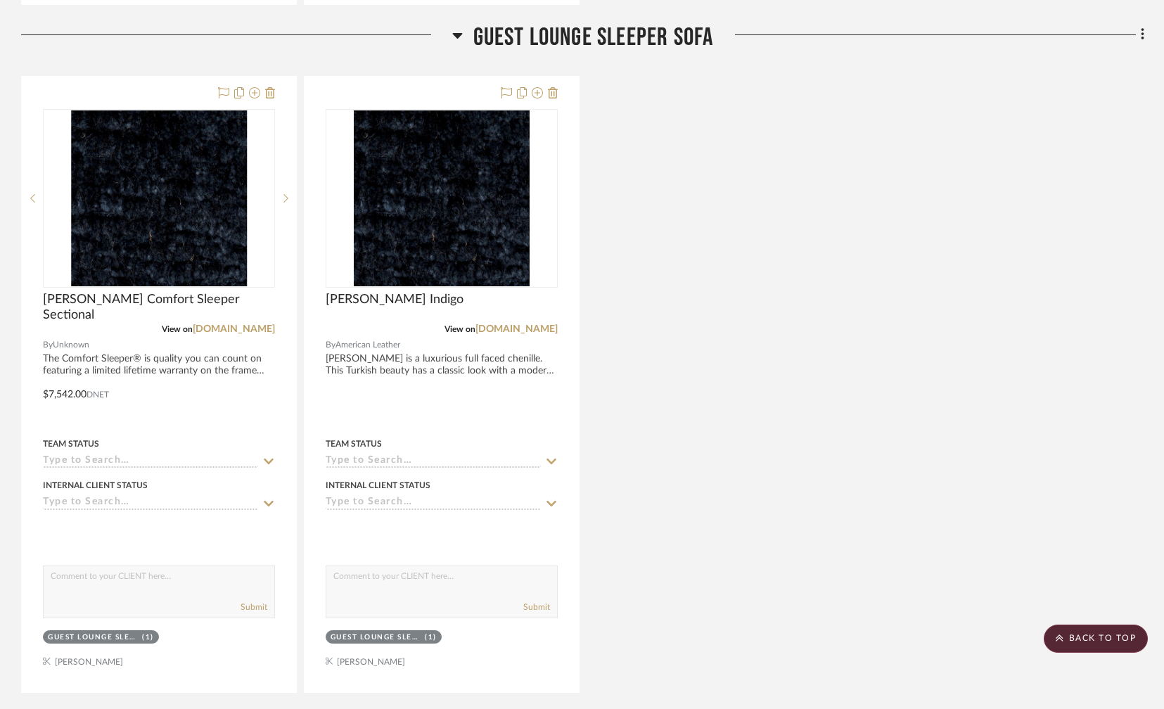
click at [750, 297] on div "[PERSON_NAME] Comfort Sleeper Sectional View on [DOMAIN_NAME] By Unknown The Co…" at bounding box center [582, 384] width 1123 height 617
click at [184, 213] on img "0" at bounding box center [159, 198] width 176 height 176
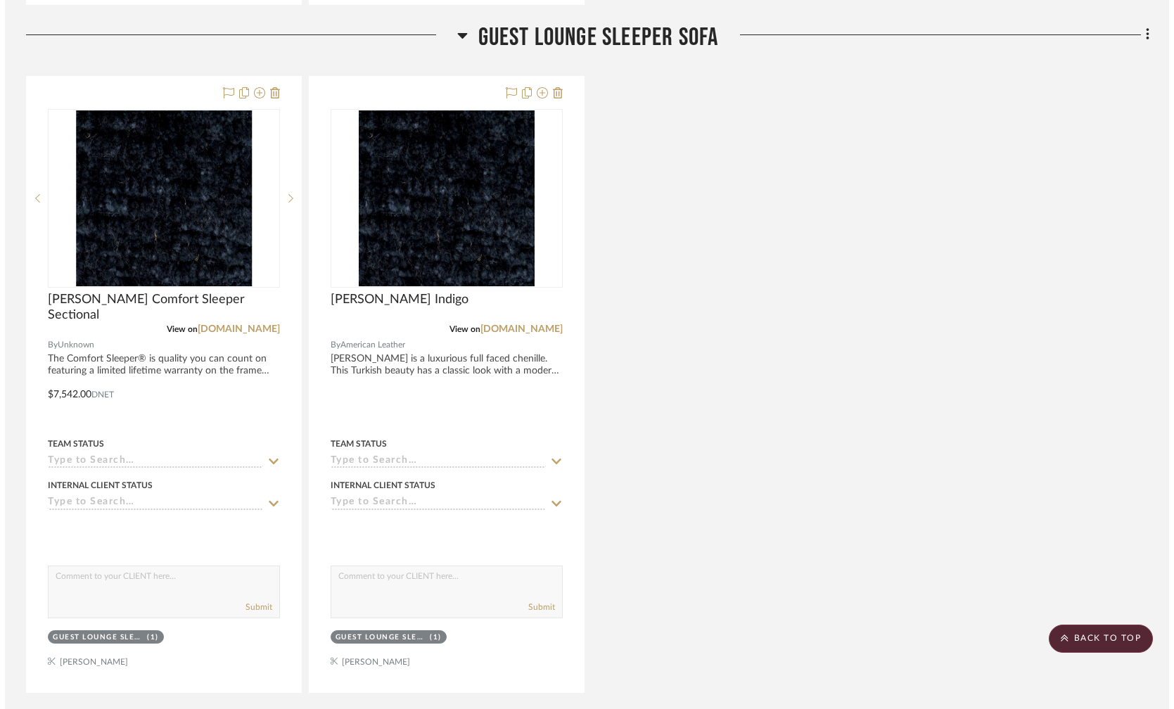
scroll to position [0, 0]
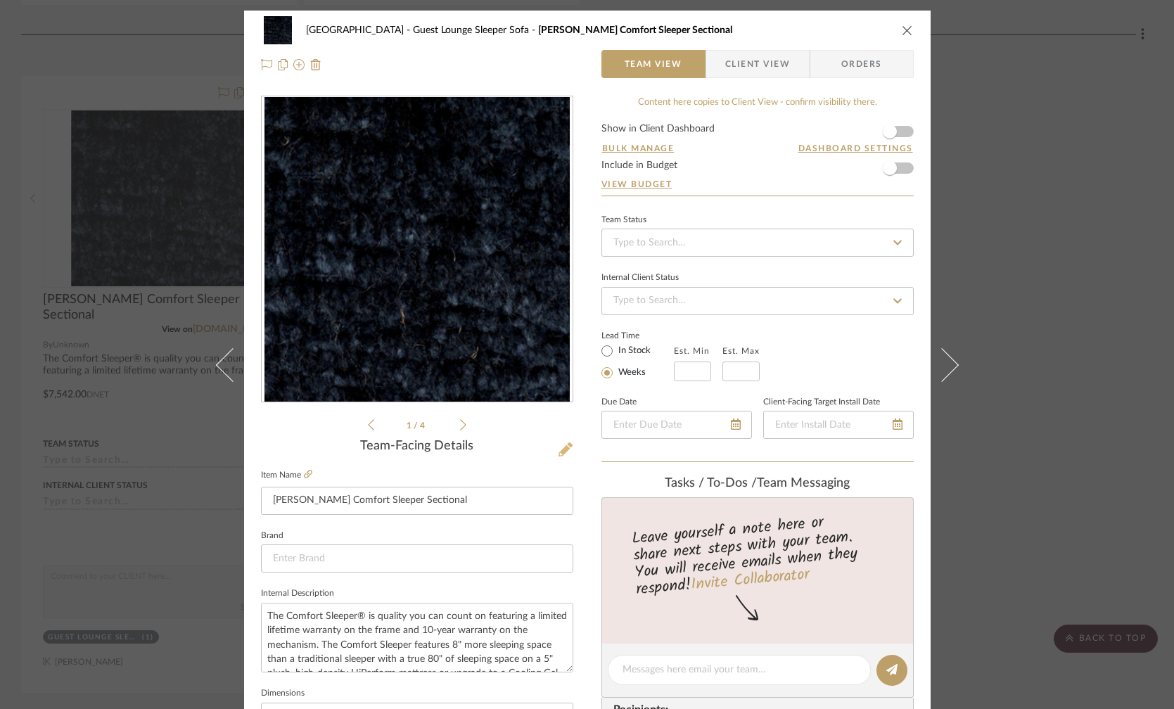
click at [558, 447] on icon at bounding box center [565, 449] width 14 height 14
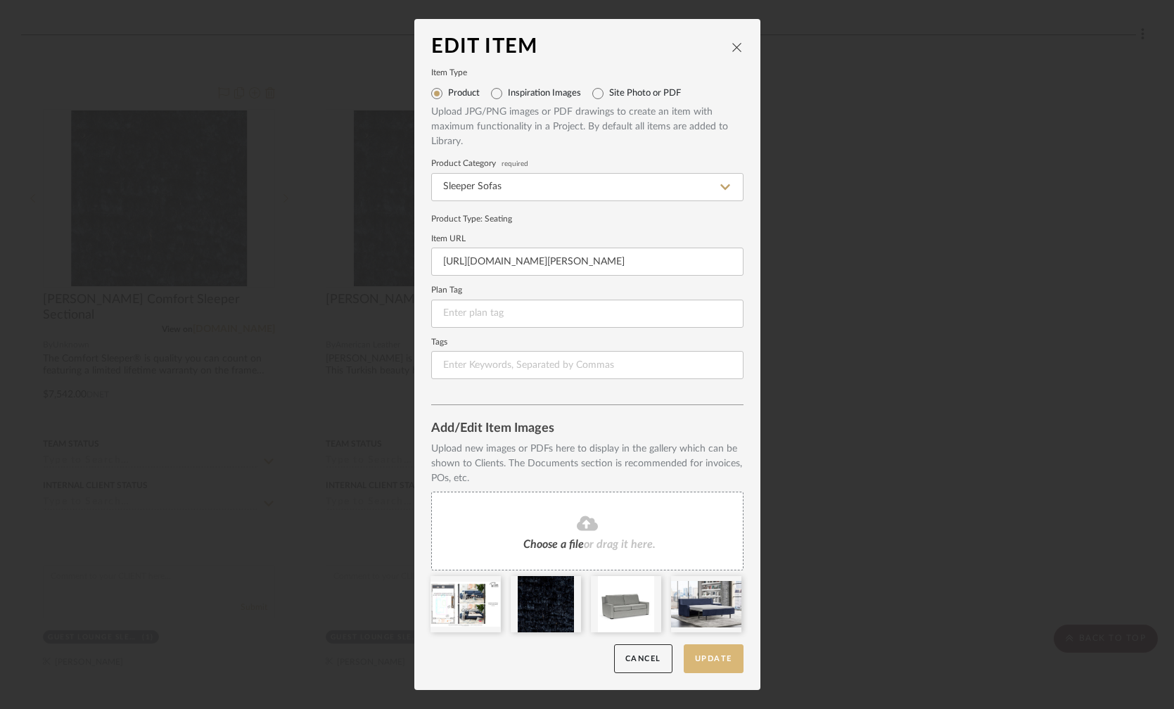
click at [721, 662] on button "Update" at bounding box center [713, 658] width 60 height 29
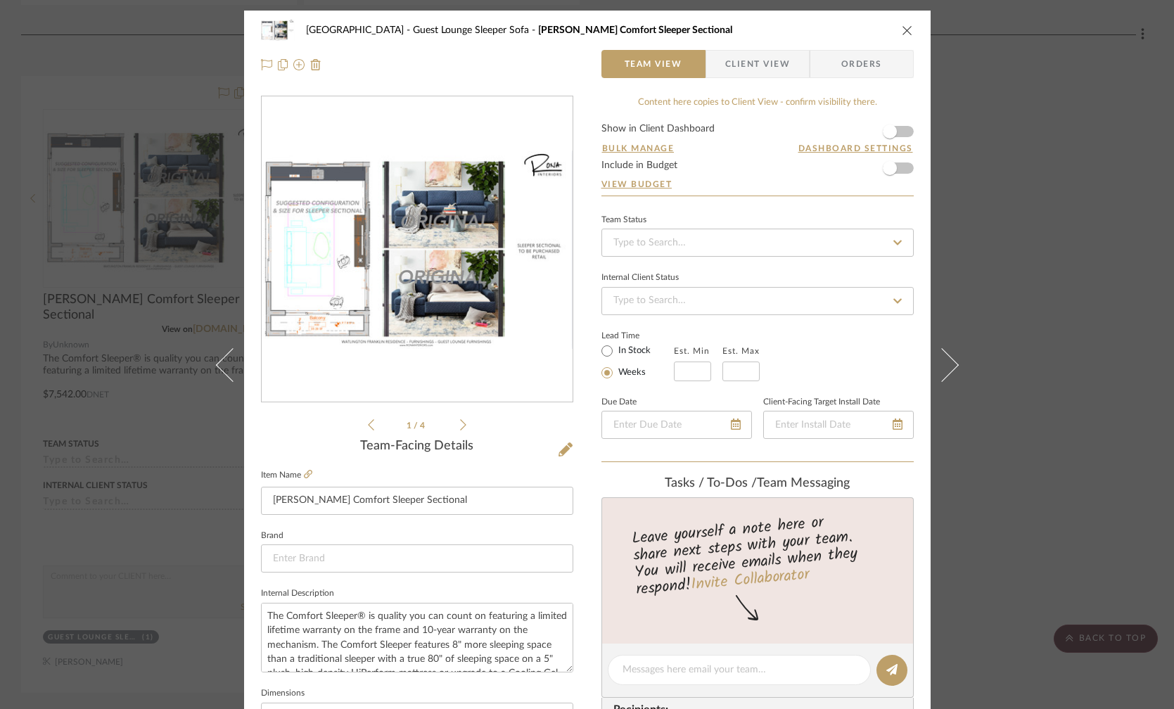
click at [1012, 247] on div "[PERSON_NAME] Guest Lounge Sleeper Sofa [PERSON_NAME] Comfort Sleeper Sectional…" at bounding box center [587, 354] width 1174 height 709
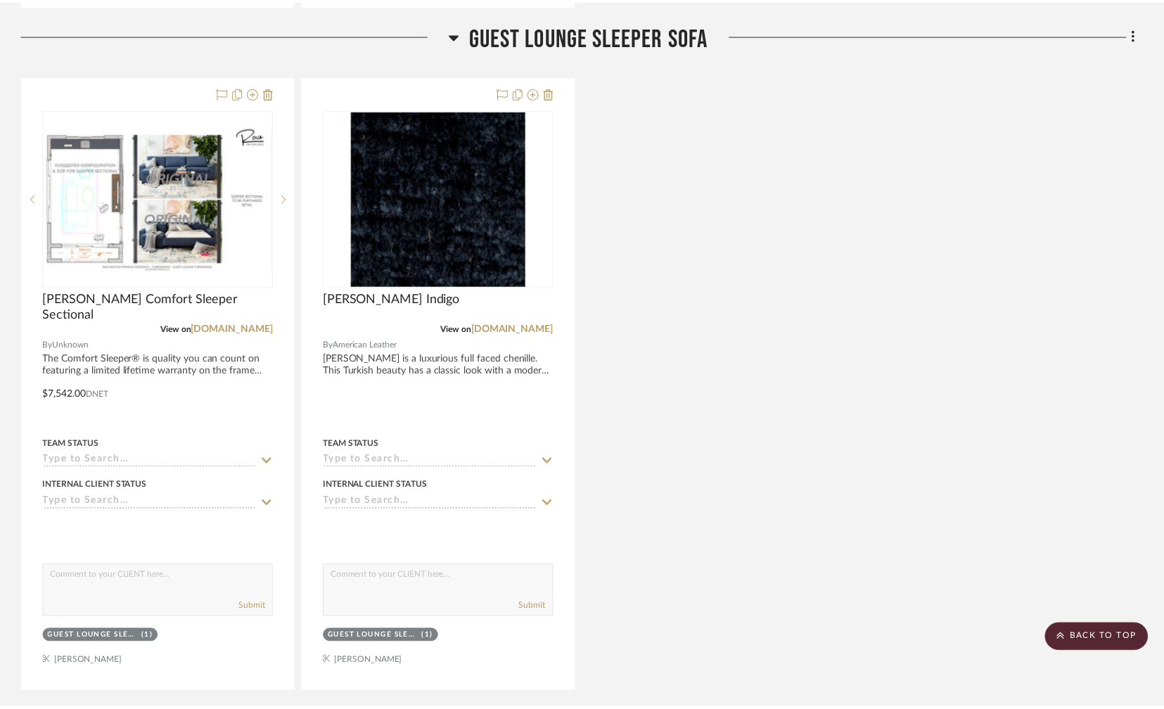
scroll to position [2396, 0]
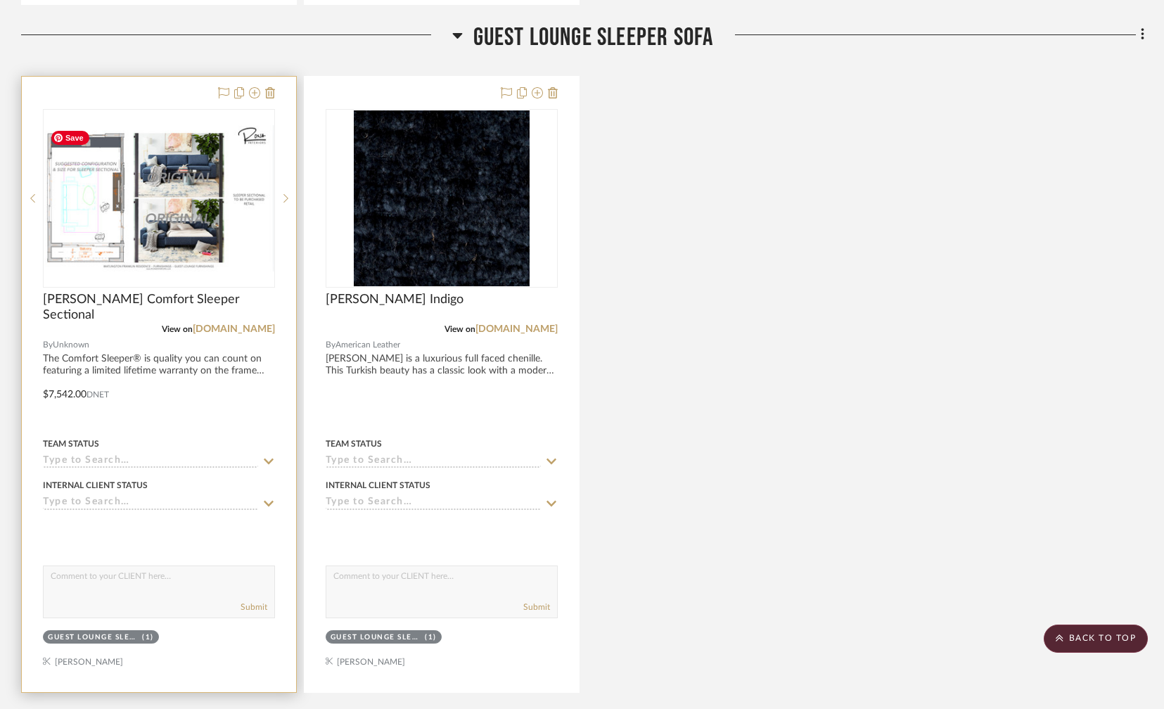
click at [180, 229] on img "0" at bounding box center [158, 198] width 229 height 146
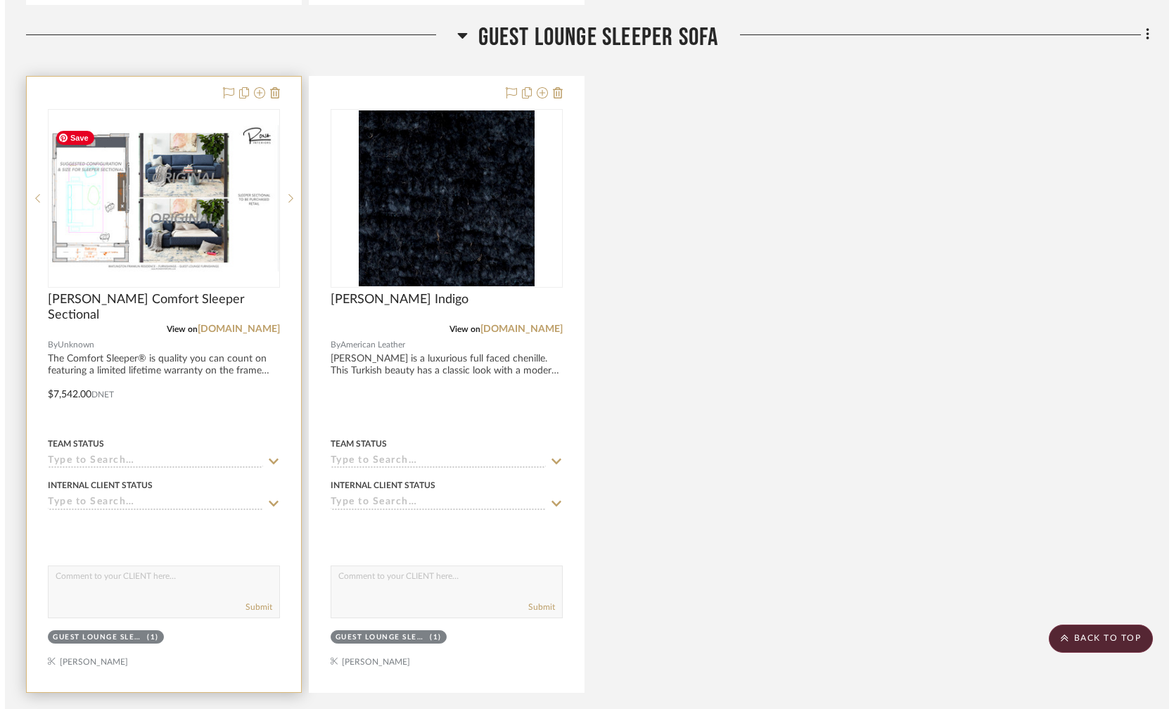
scroll to position [0, 0]
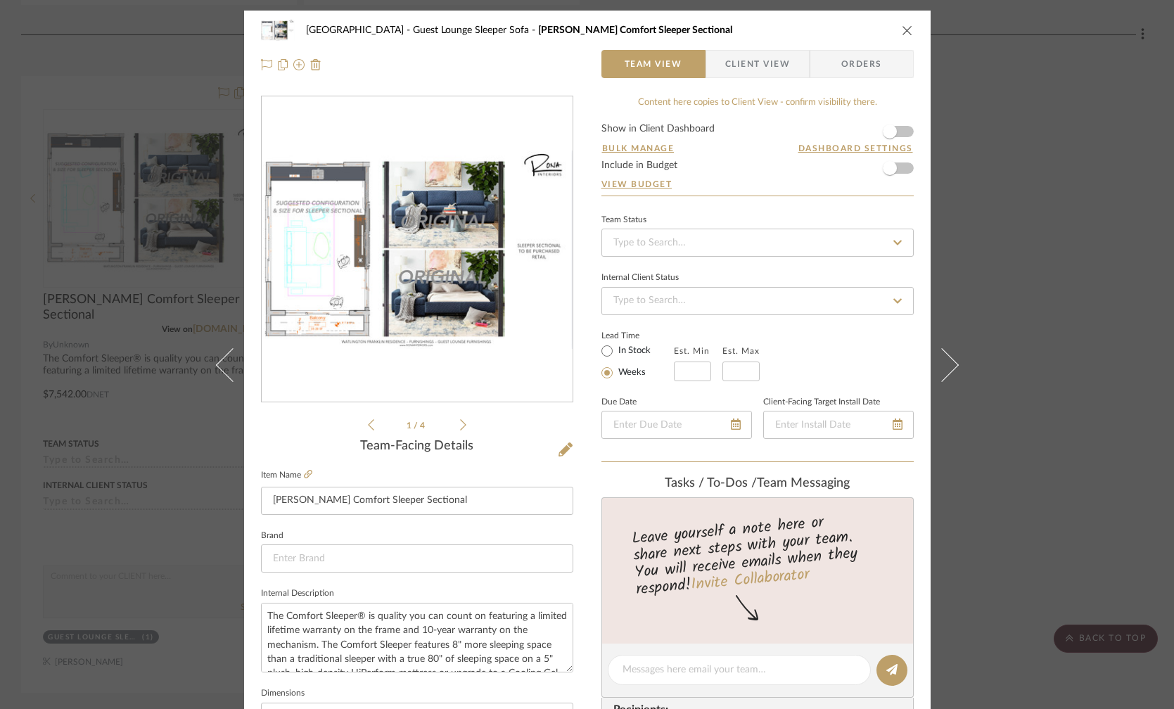
click at [1093, 388] on div "[PERSON_NAME] Guest Lounge Sleeper Sofa [PERSON_NAME] Comfort Sleeper Sectional…" at bounding box center [587, 354] width 1174 height 709
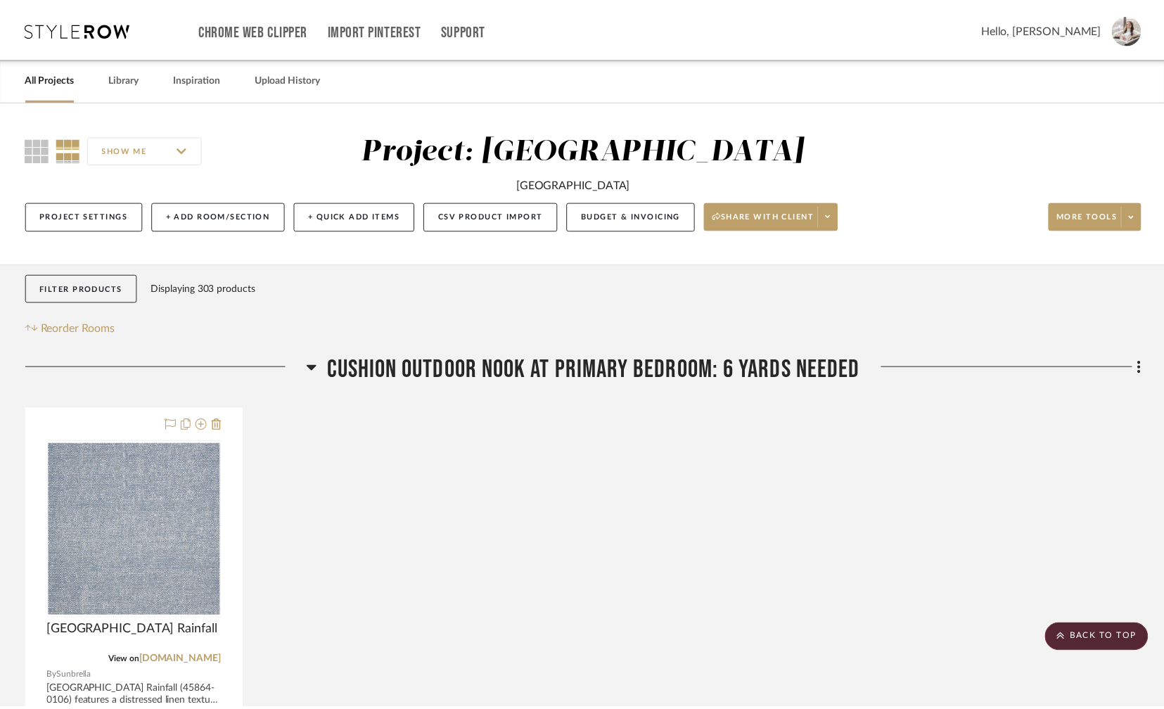
scroll to position [2396, 0]
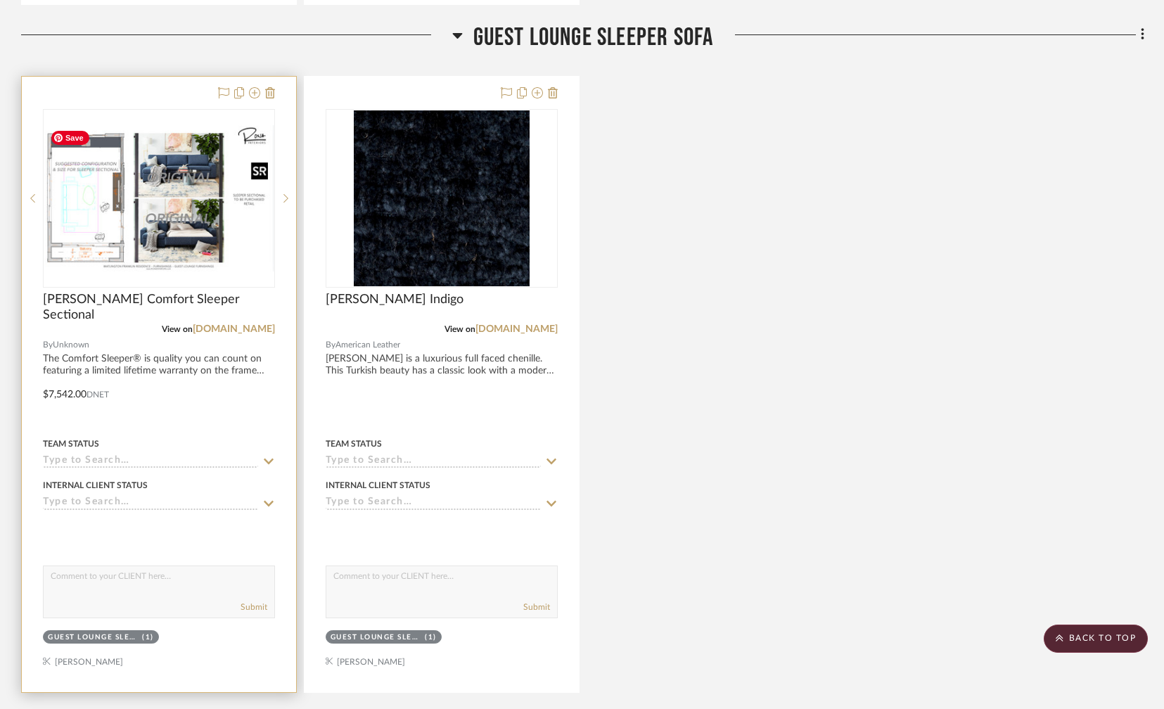
click at [193, 222] on img "0" at bounding box center [158, 198] width 229 height 146
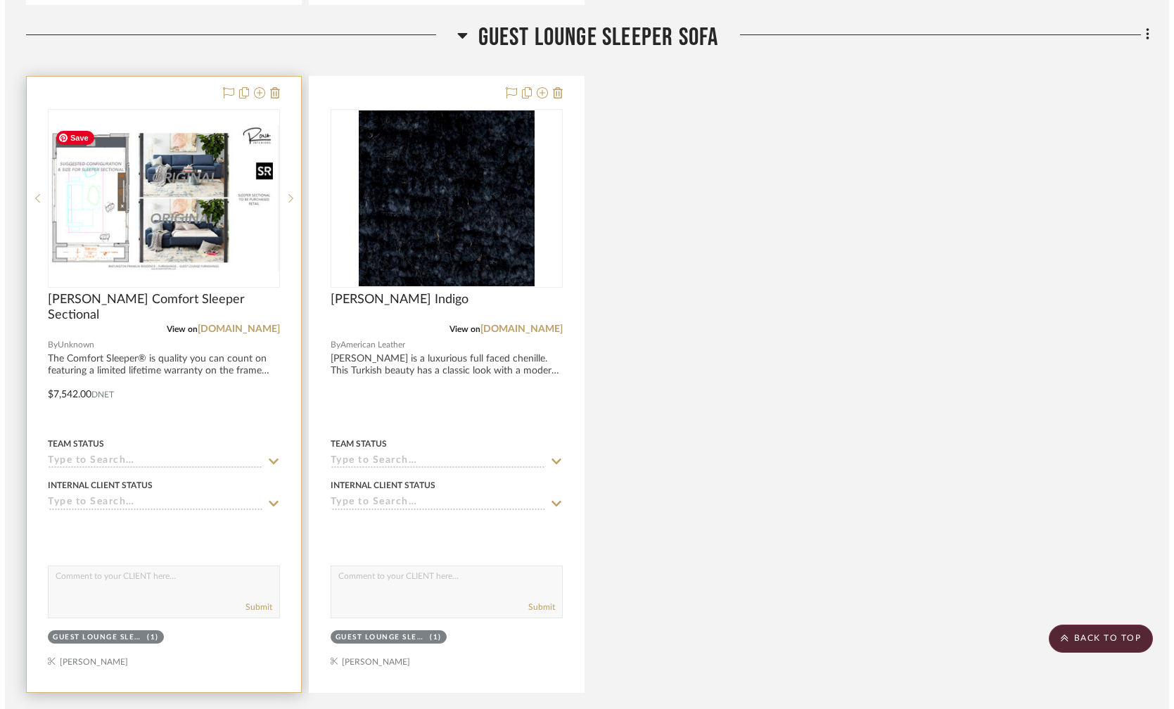
scroll to position [0, 0]
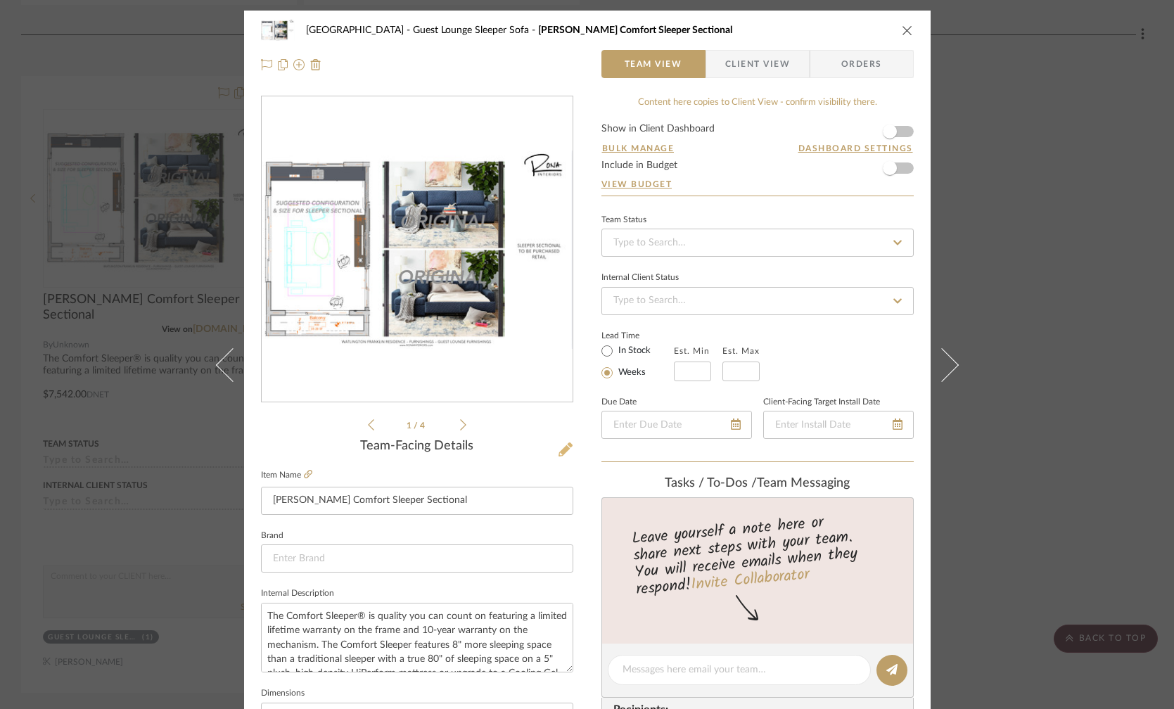
click at [559, 451] on icon at bounding box center [565, 449] width 14 height 14
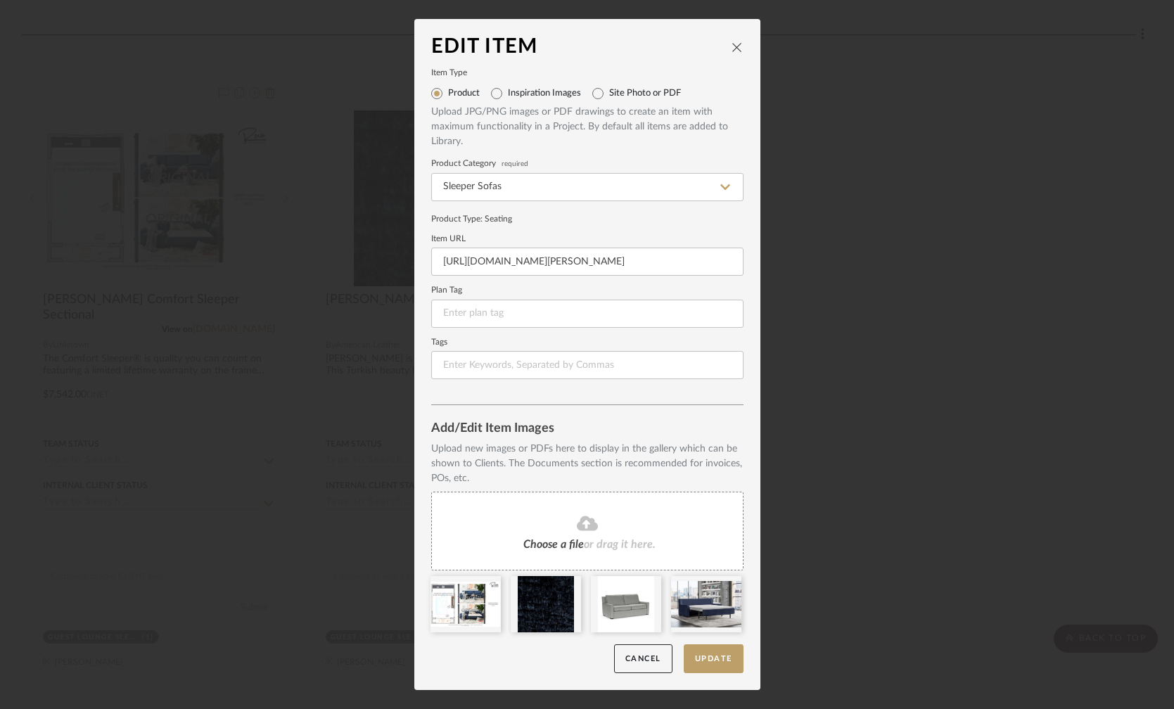
click at [589, 524] on icon at bounding box center [587, 523] width 21 height 15
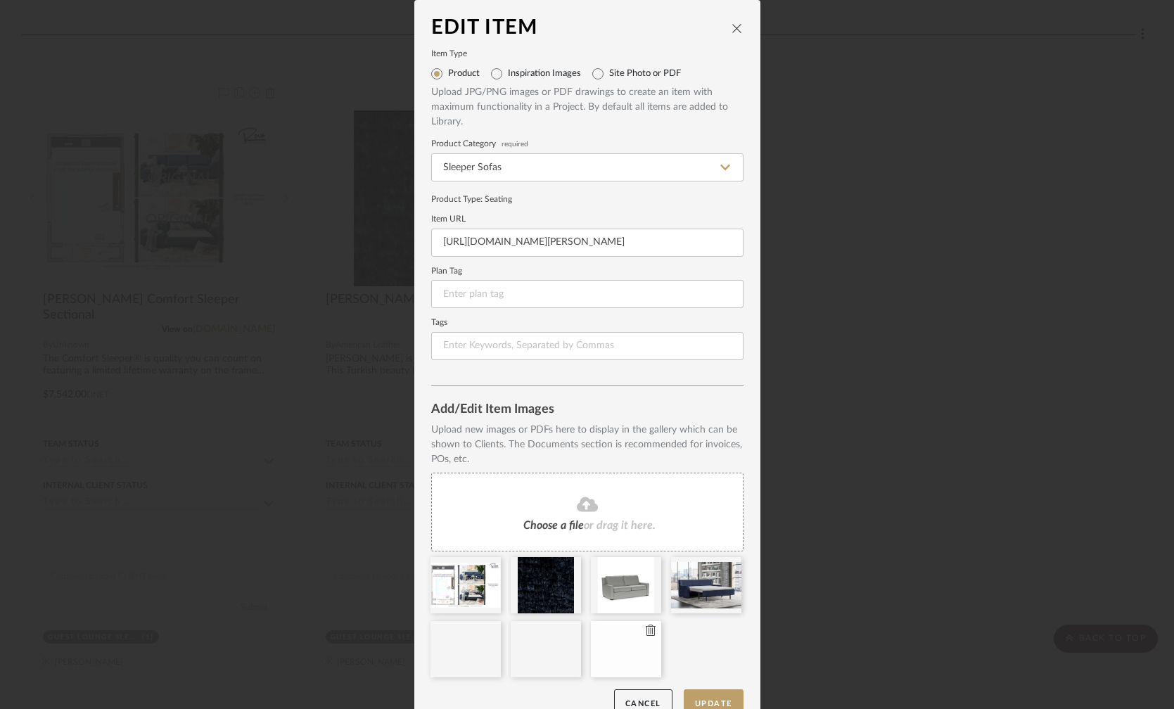
scroll to position [25, 0]
